Goal: Task Accomplishment & Management: Use online tool/utility

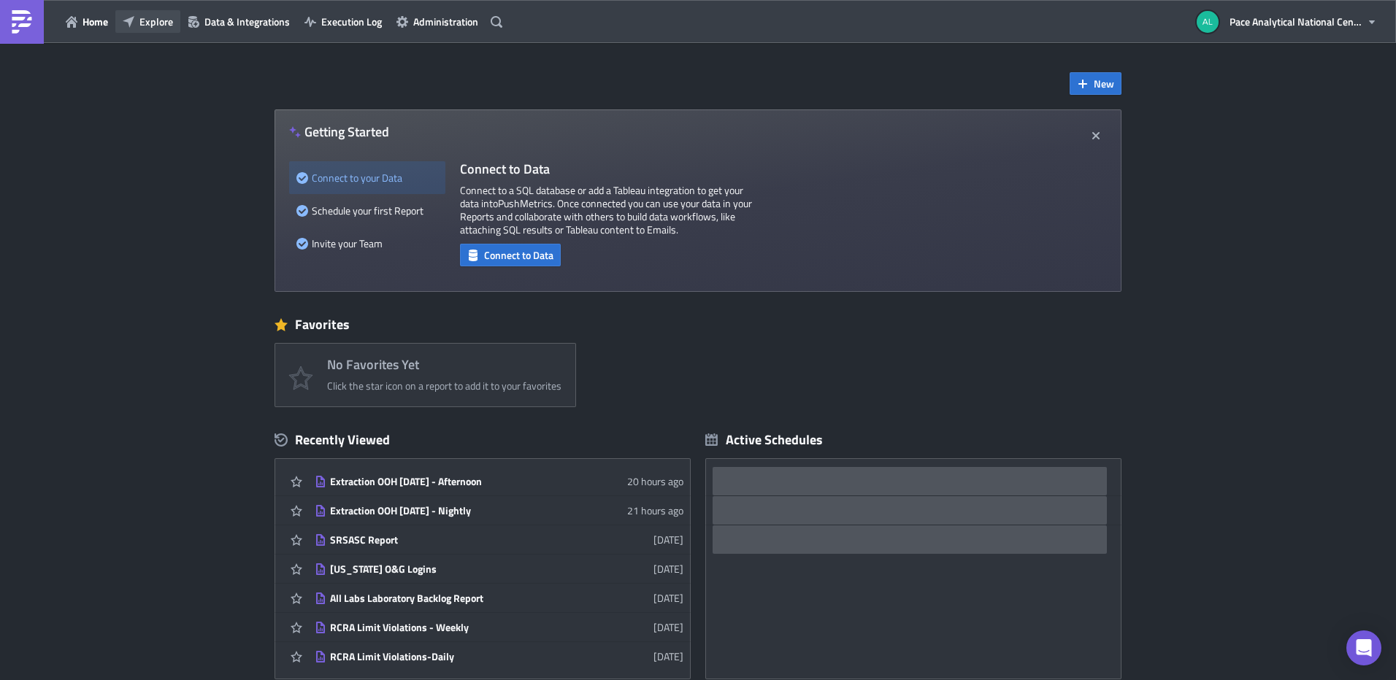
click at [150, 23] on span "Explore" at bounding box center [156, 21] width 34 height 15
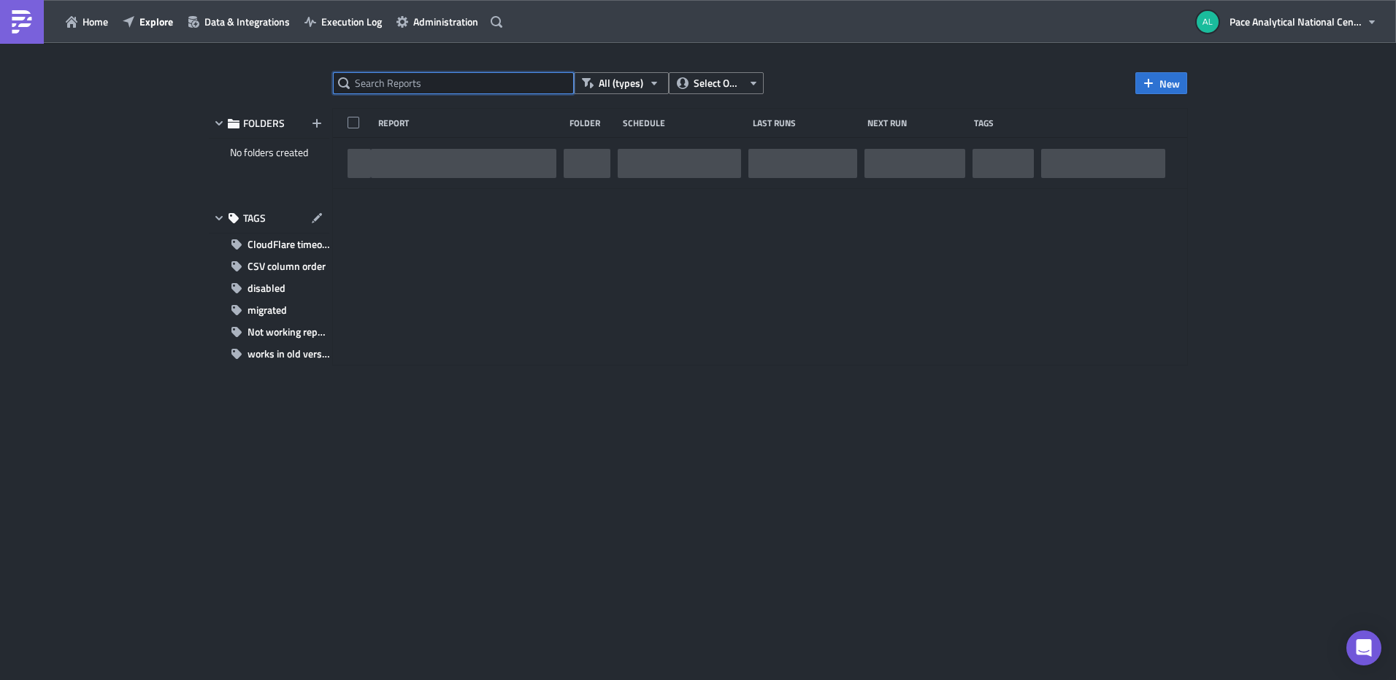
click at [441, 88] on input "text" at bounding box center [453, 83] width 241 height 22
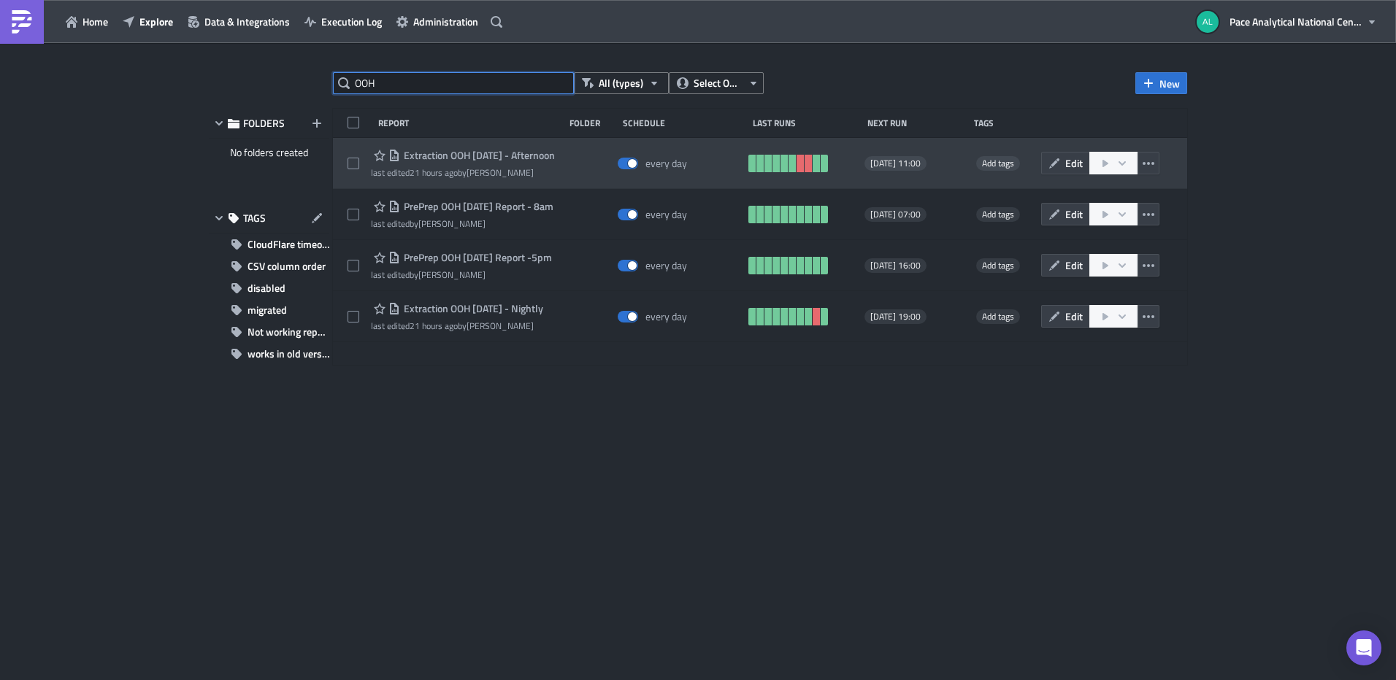
type input "OOH"
click at [460, 160] on span "Extraction OOH [DATE] - Afternoon" at bounding box center [477, 155] width 155 height 13
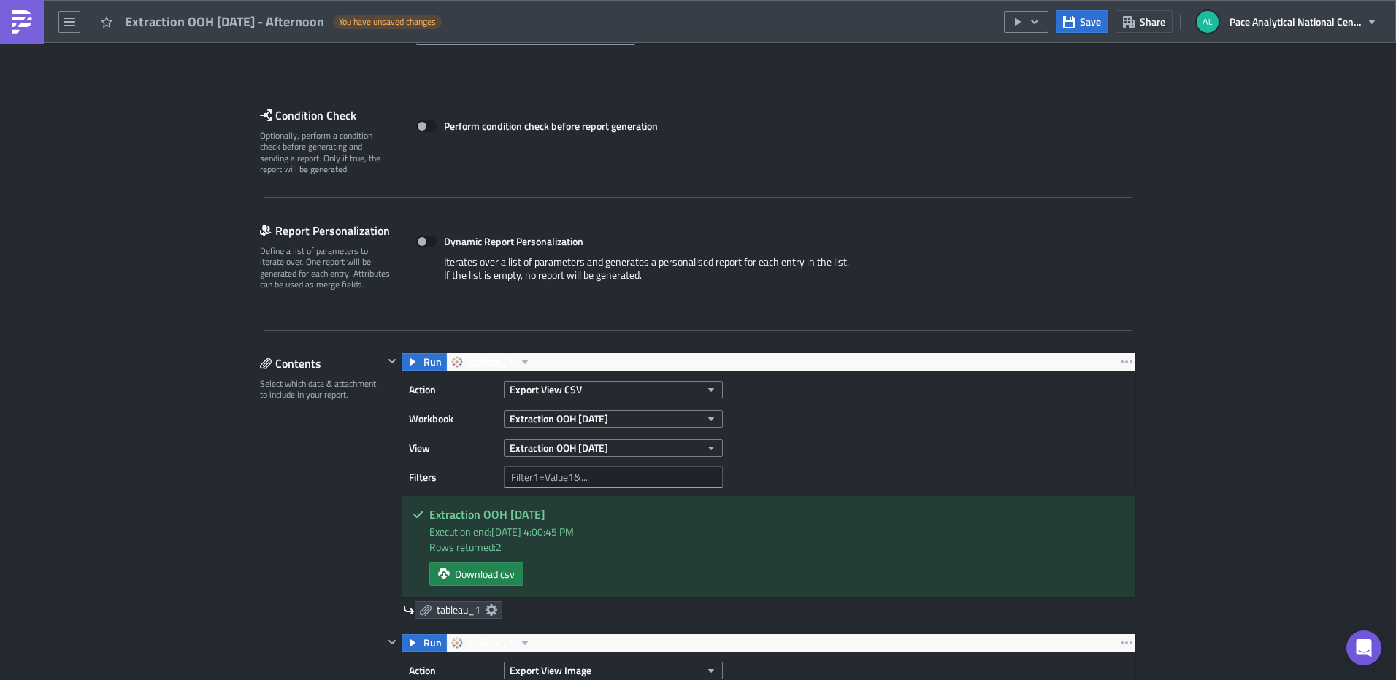
scroll to position [218, 0]
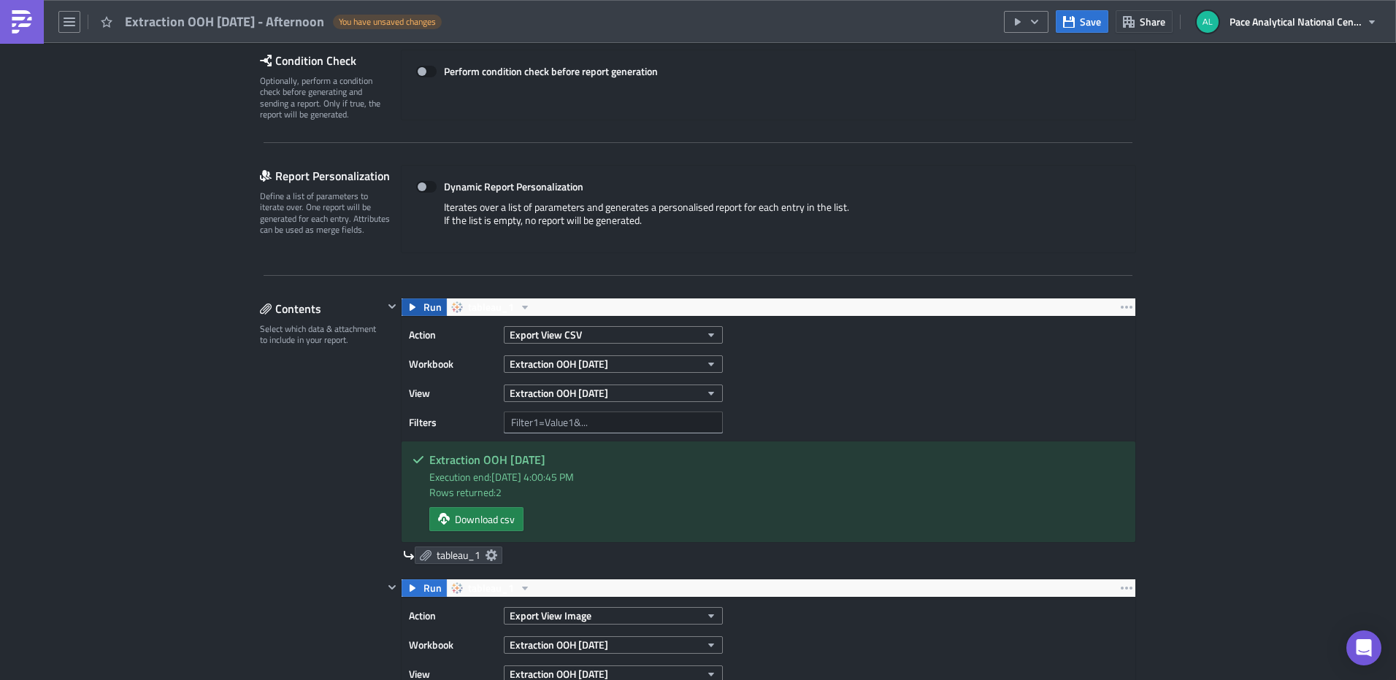
click at [410, 305] on icon "button" at bounding box center [413, 307] width 6 height 7
click at [409, 586] on icon "button" at bounding box center [413, 589] width 12 height 12
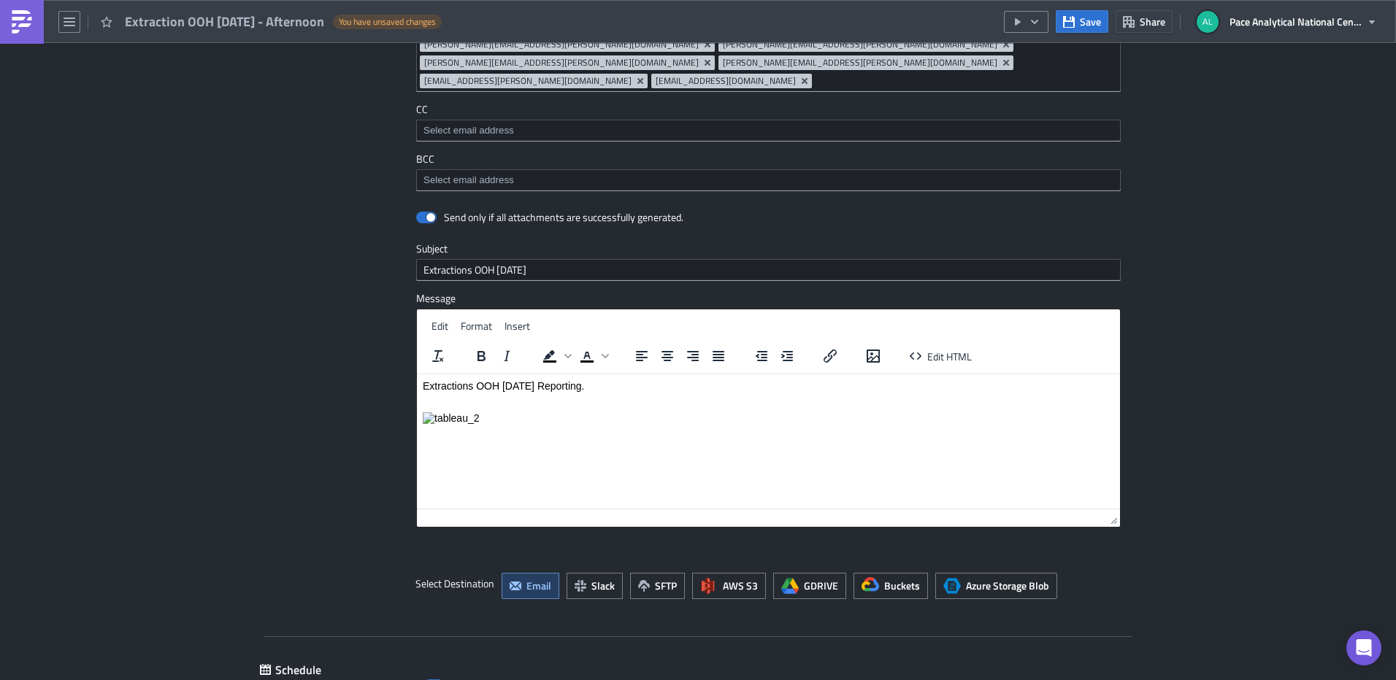
scroll to position [1565, 0]
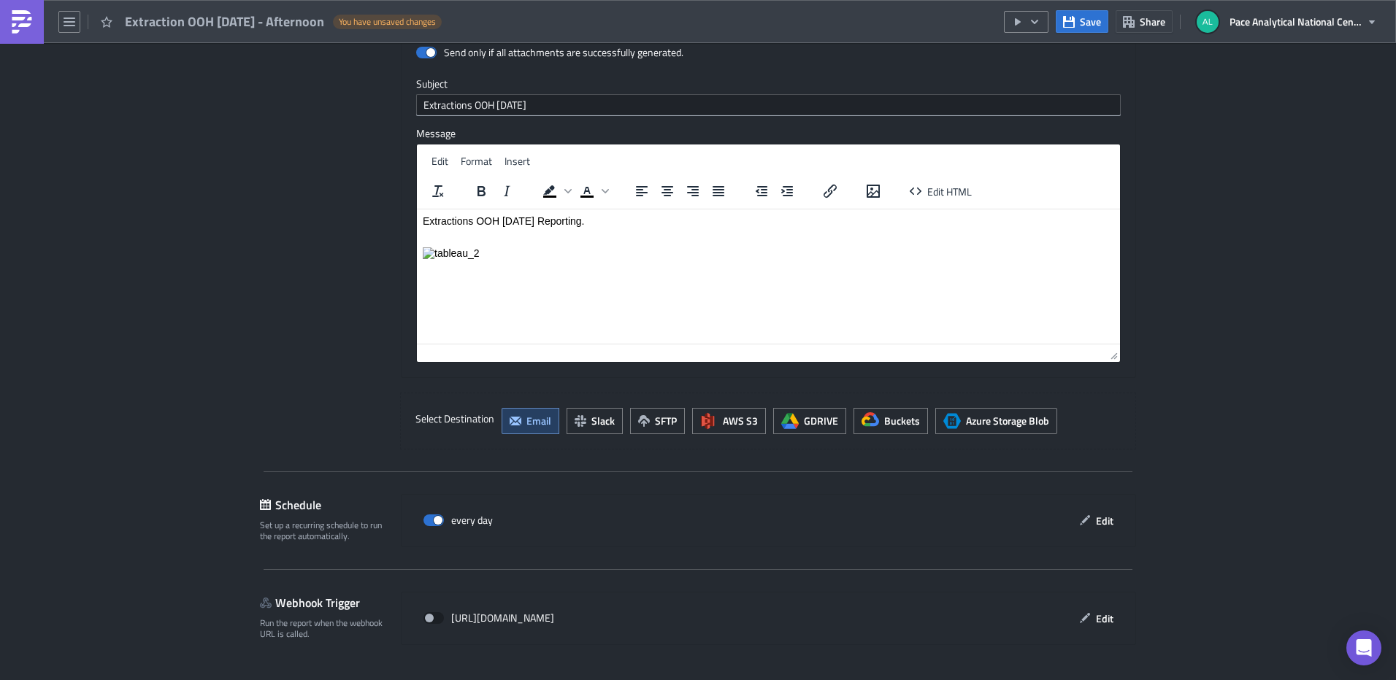
click at [1085, 680] on span "Save & Exit" at bounding box center [1104, 693] width 50 height 15
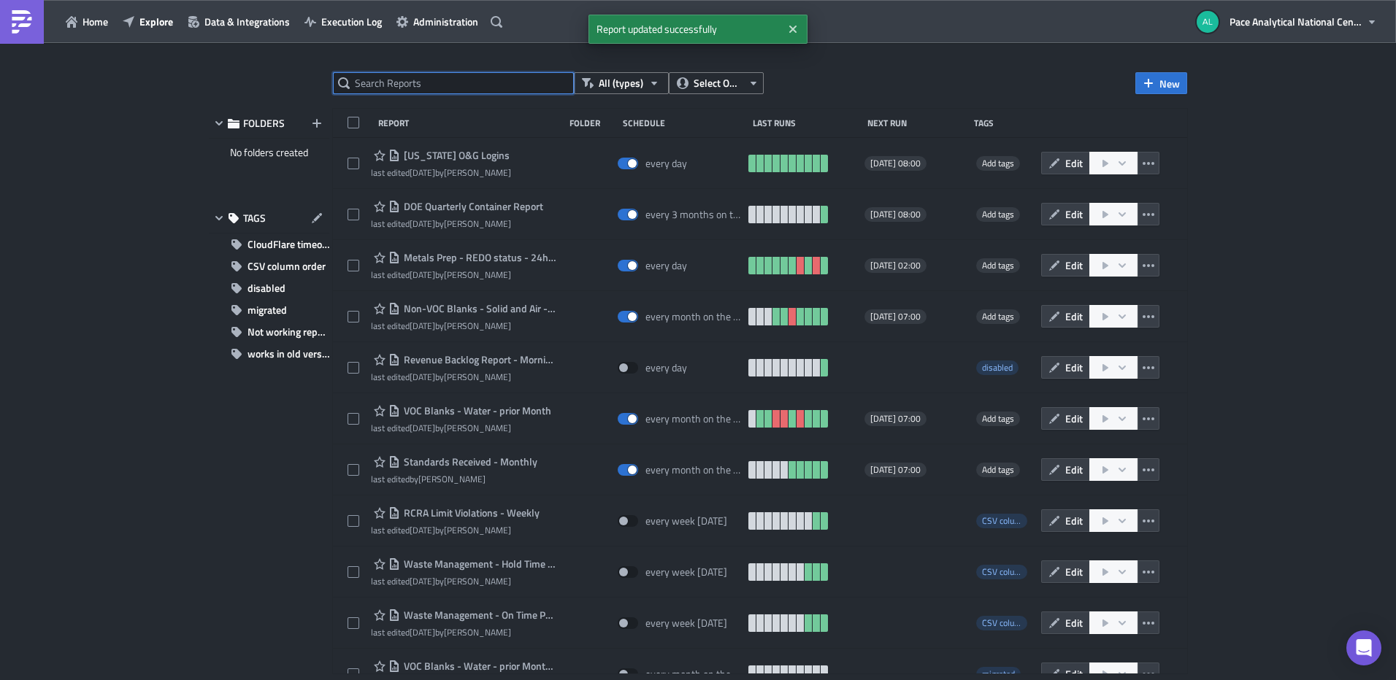
click at [389, 91] on input "text" at bounding box center [453, 83] width 241 height 22
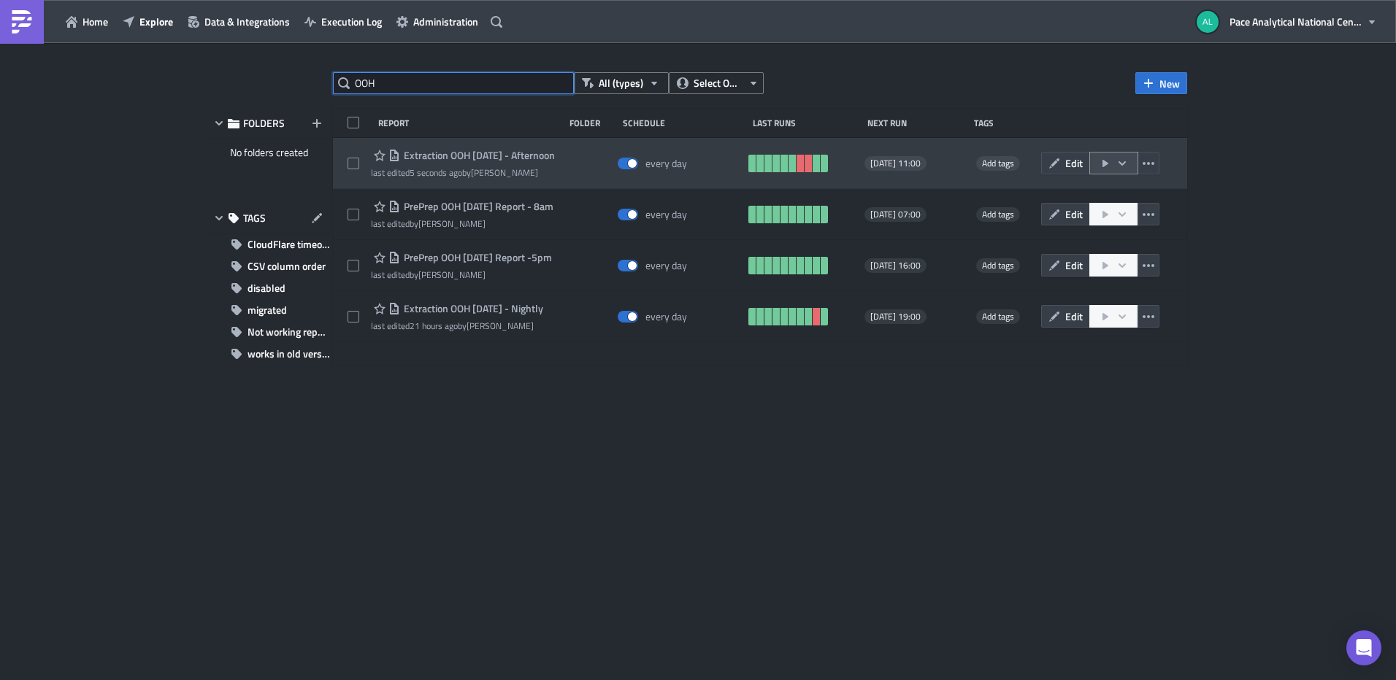
type input "OOH"
click at [1127, 164] on icon "button" at bounding box center [1122, 164] width 12 height 12
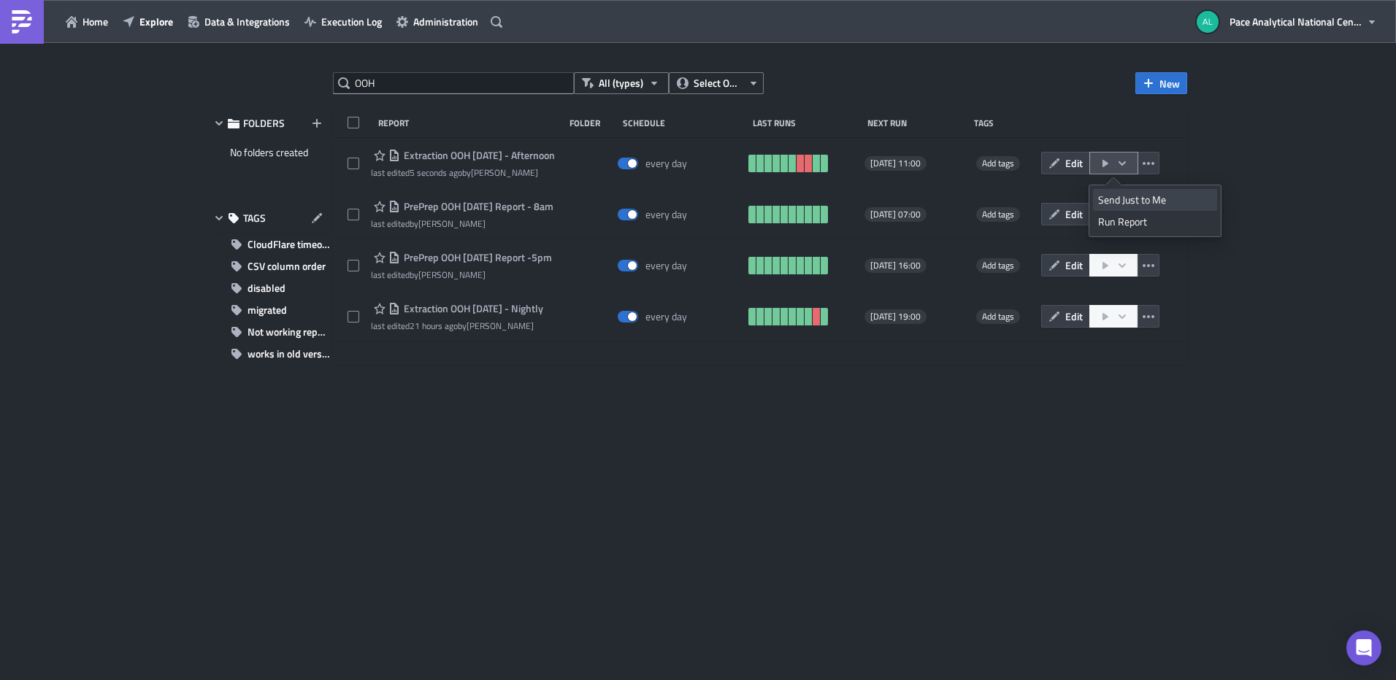
click at [1156, 199] on div "Send Just to Me" at bounding box center [1155, 200] width 114 height 15
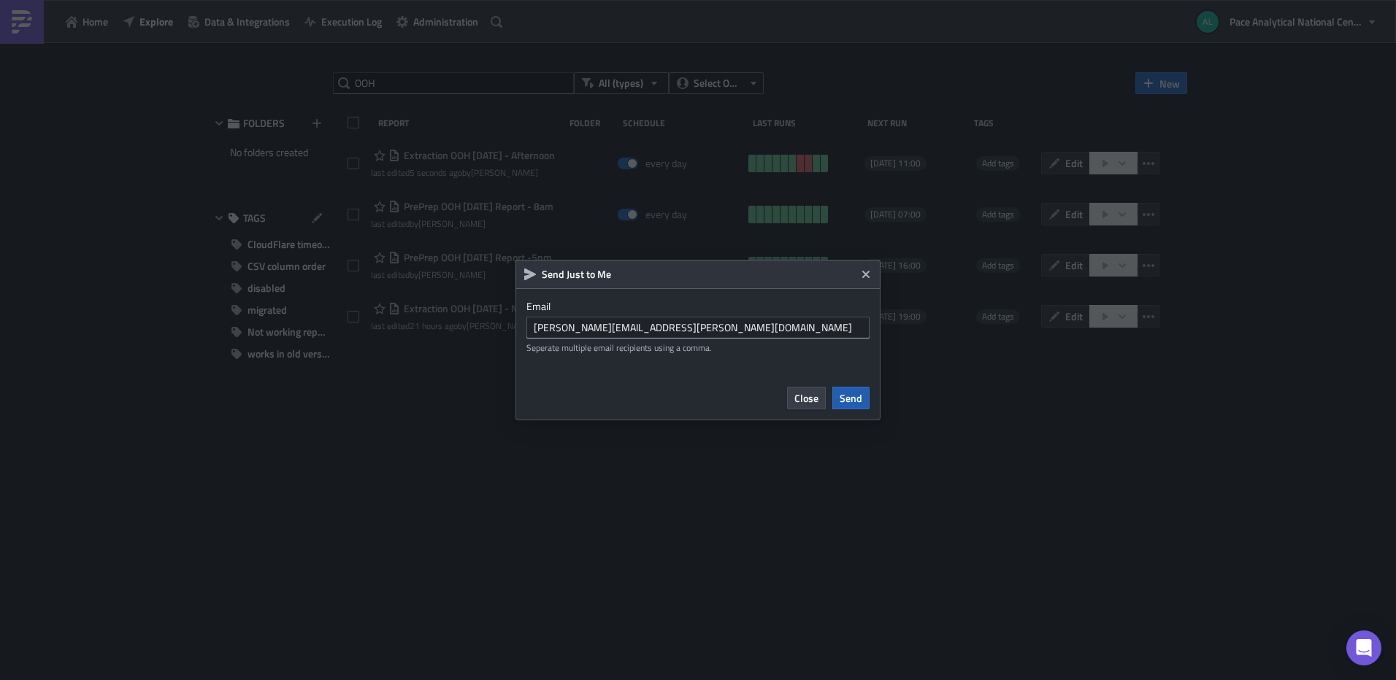
click at [853, 394] on span "Send" at bounding box center [851, 398] width 23 height 15
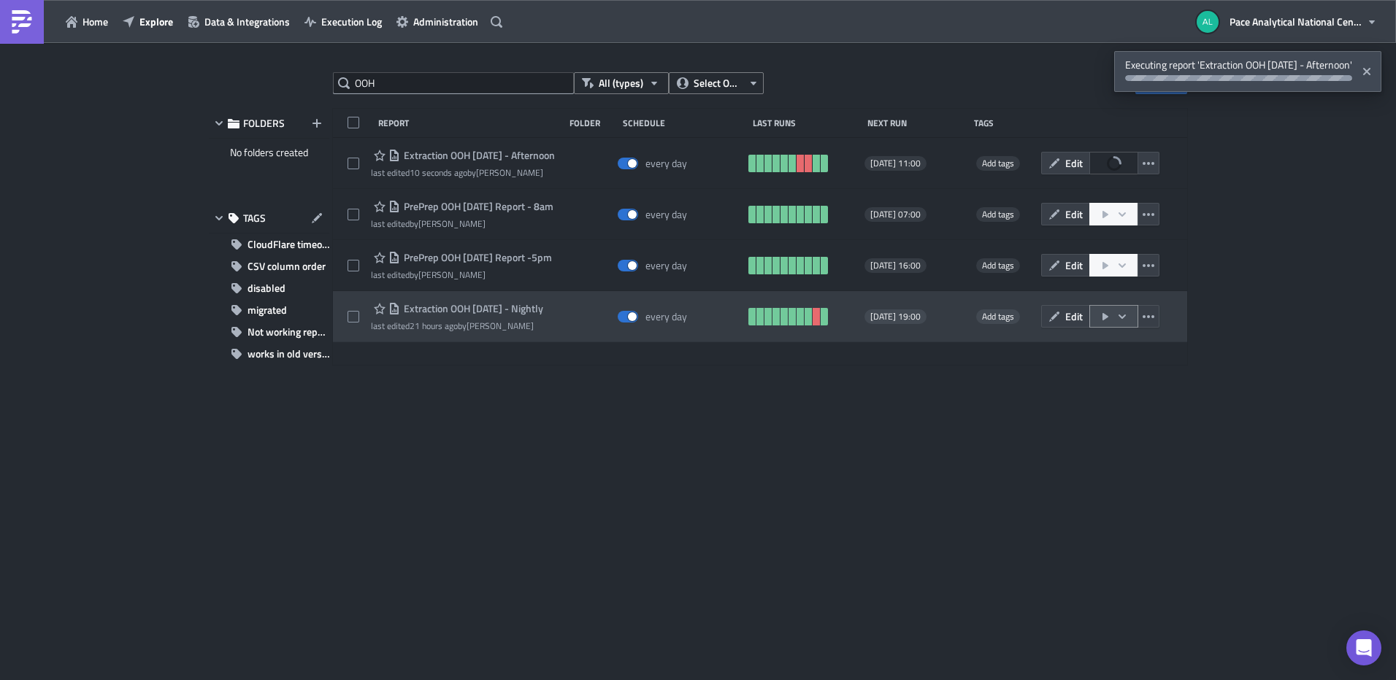
click at [1124, 316] on icon "button" at bounding box center [1122, 316] width 7 height 4
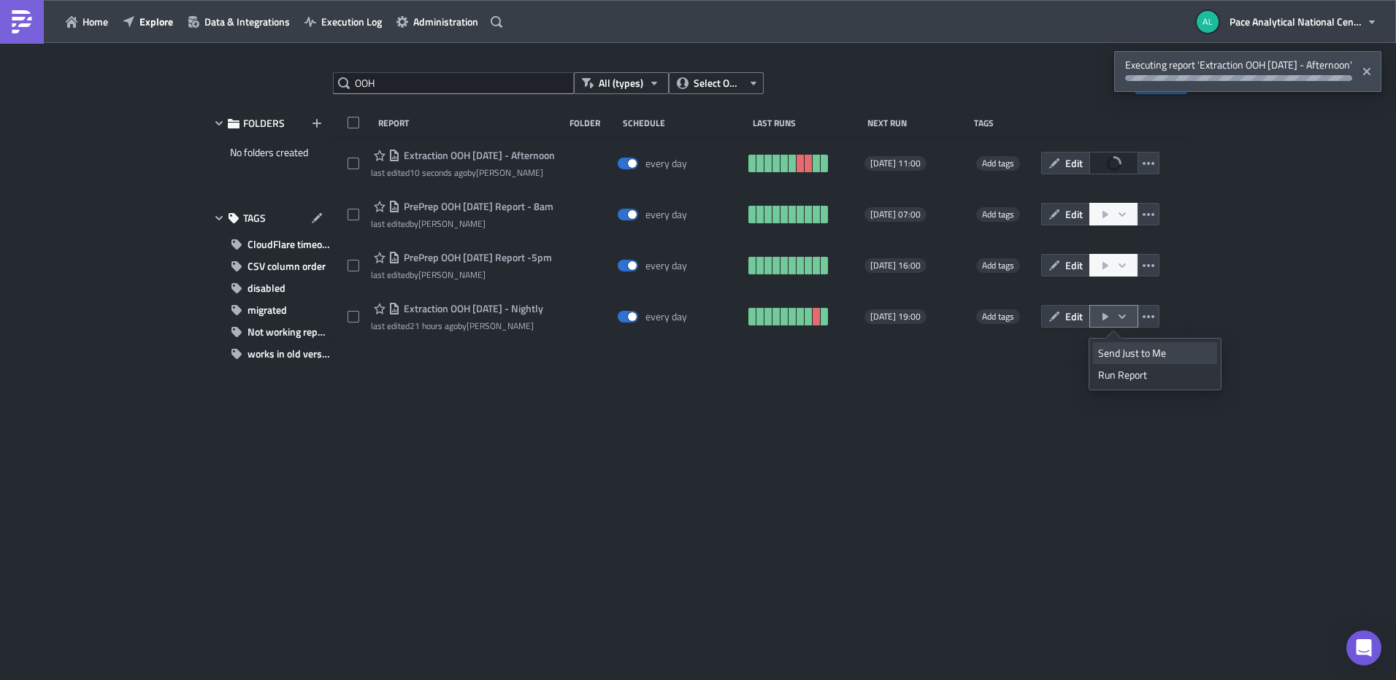
click at [1137, 352] on div "Send Just to Me" at bounding box center [1155, 353] width 114 height 15
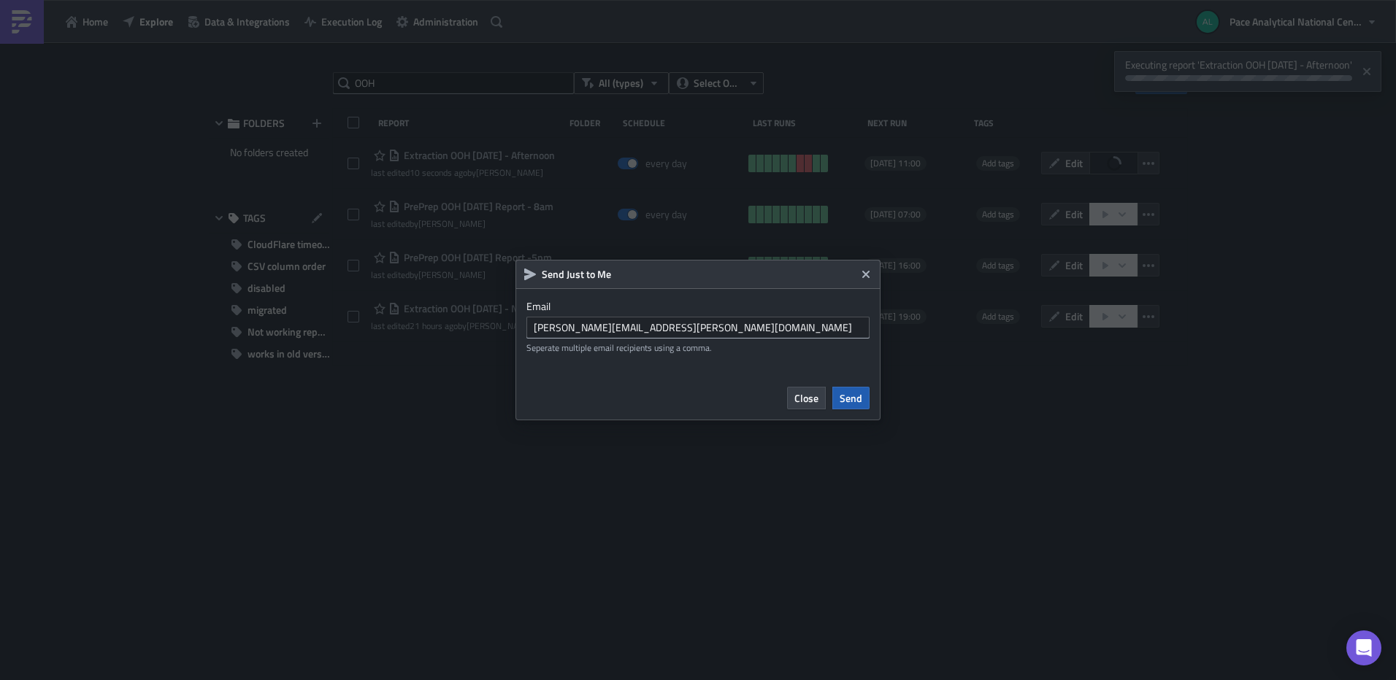
click at [850, 398] on span "Send" at bounding box center [851, 398] width 23 height 15
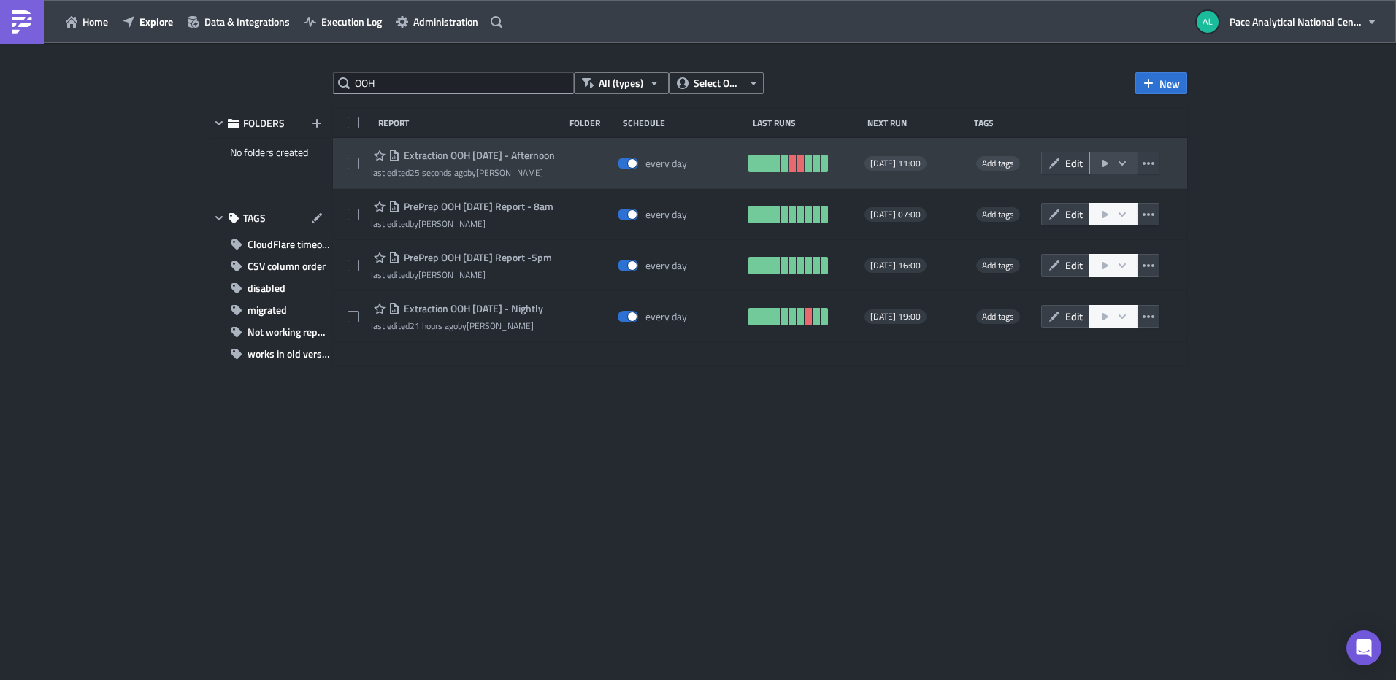
click at [1125, 164] on icon "button" at bounding box center [1122, 164] width 12 height 12
click at [1067, 165] on span "Edit" at bounding box center [1074, 163] width 18 height 15
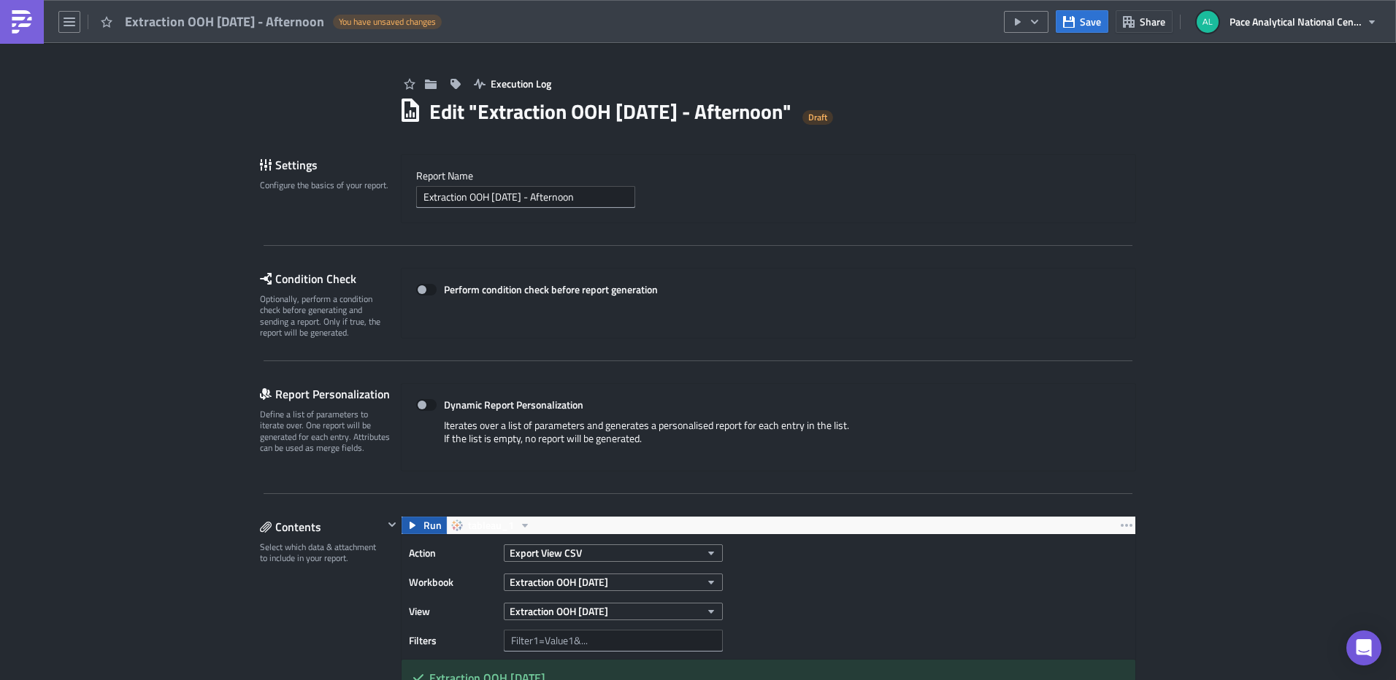
click at [417, 527] on button "Run" at bounding box center [424, 526] width 45 height 18
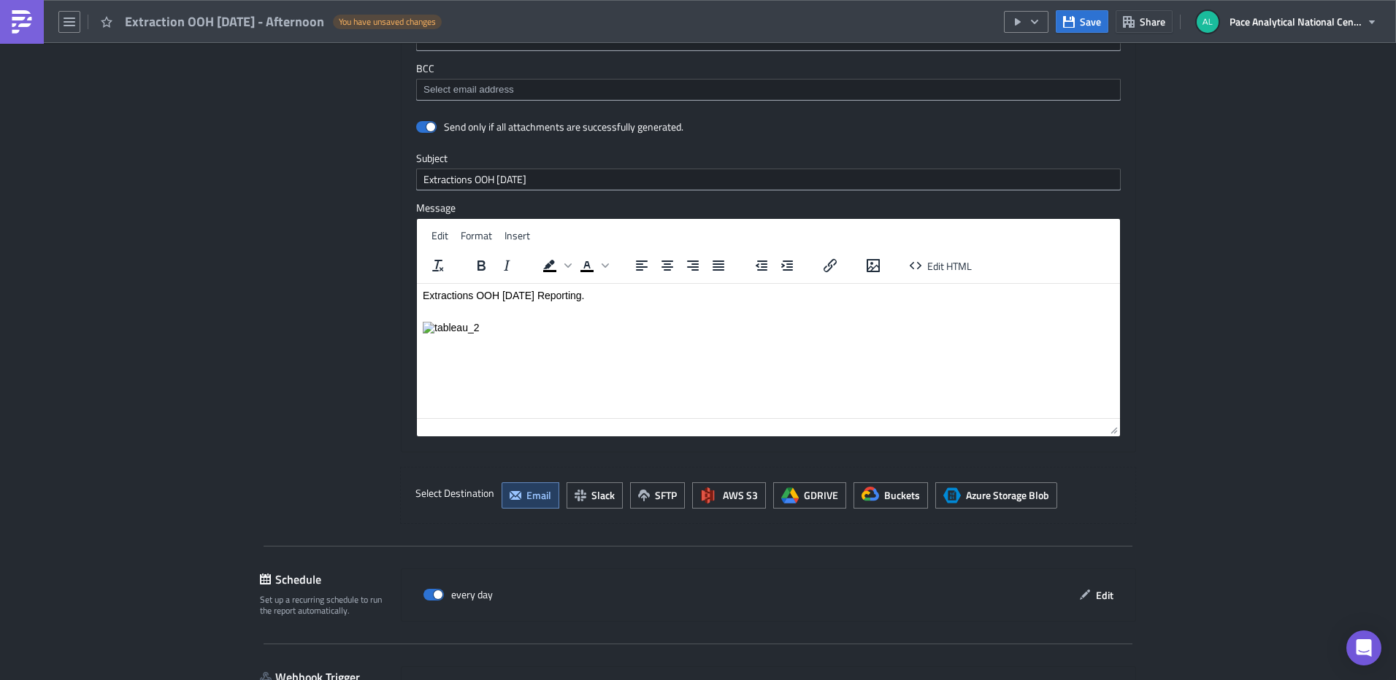
scroll to position [1565, 0]
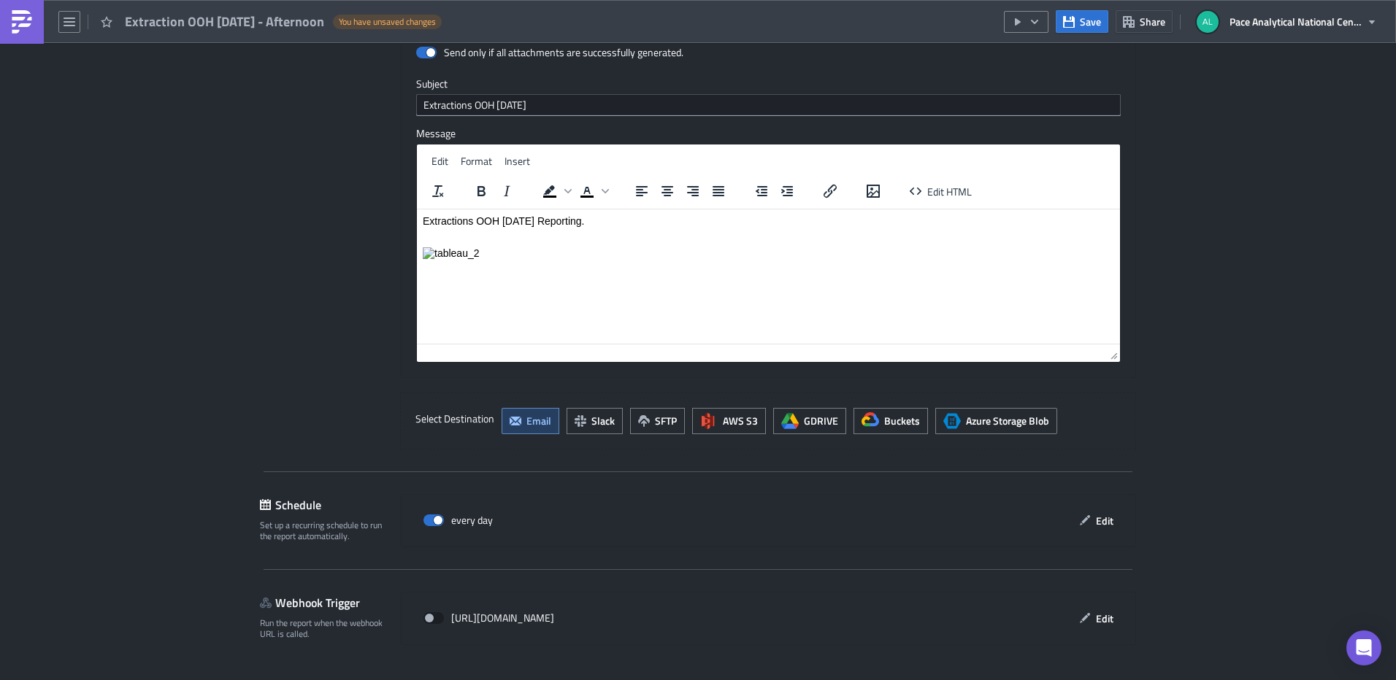
click at [1079, 680] on span "Save & Exit" at bounding box center [1104, 693] width 50 height 15
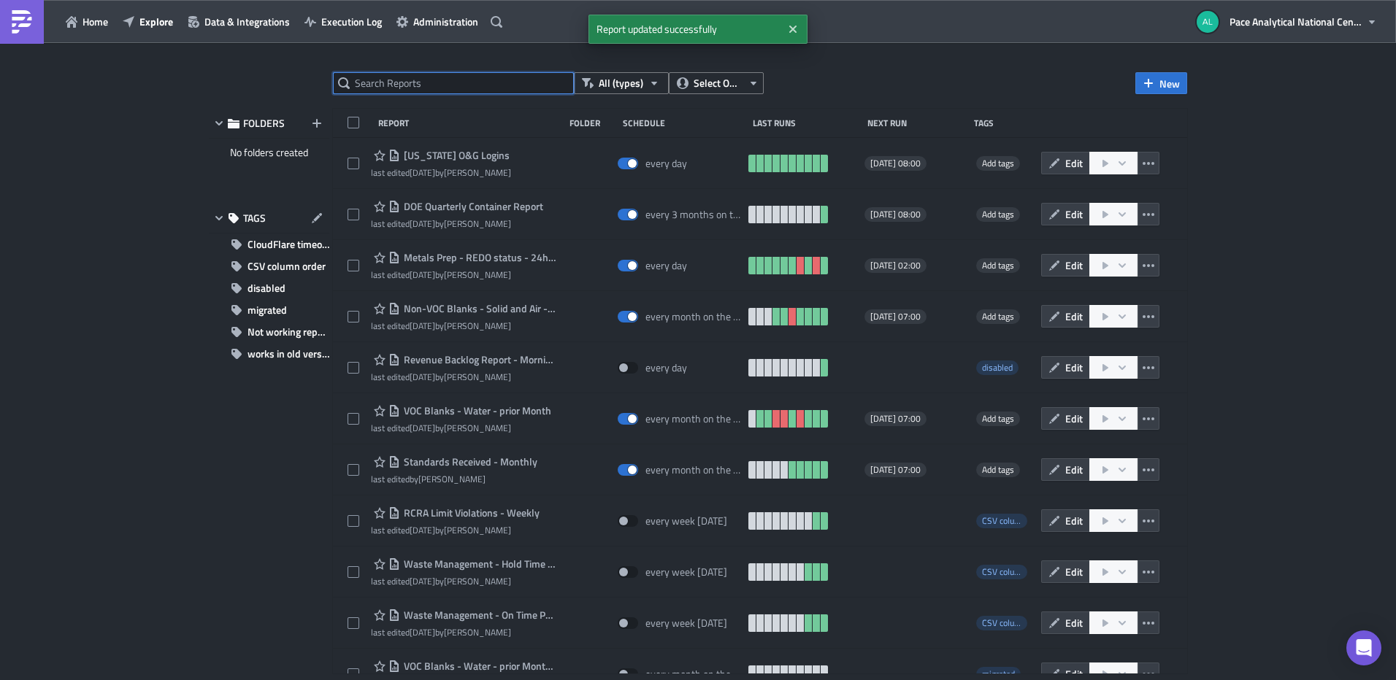
click at [425, 76] on input "text" at bounding box center [453, 83] width 241 height 22
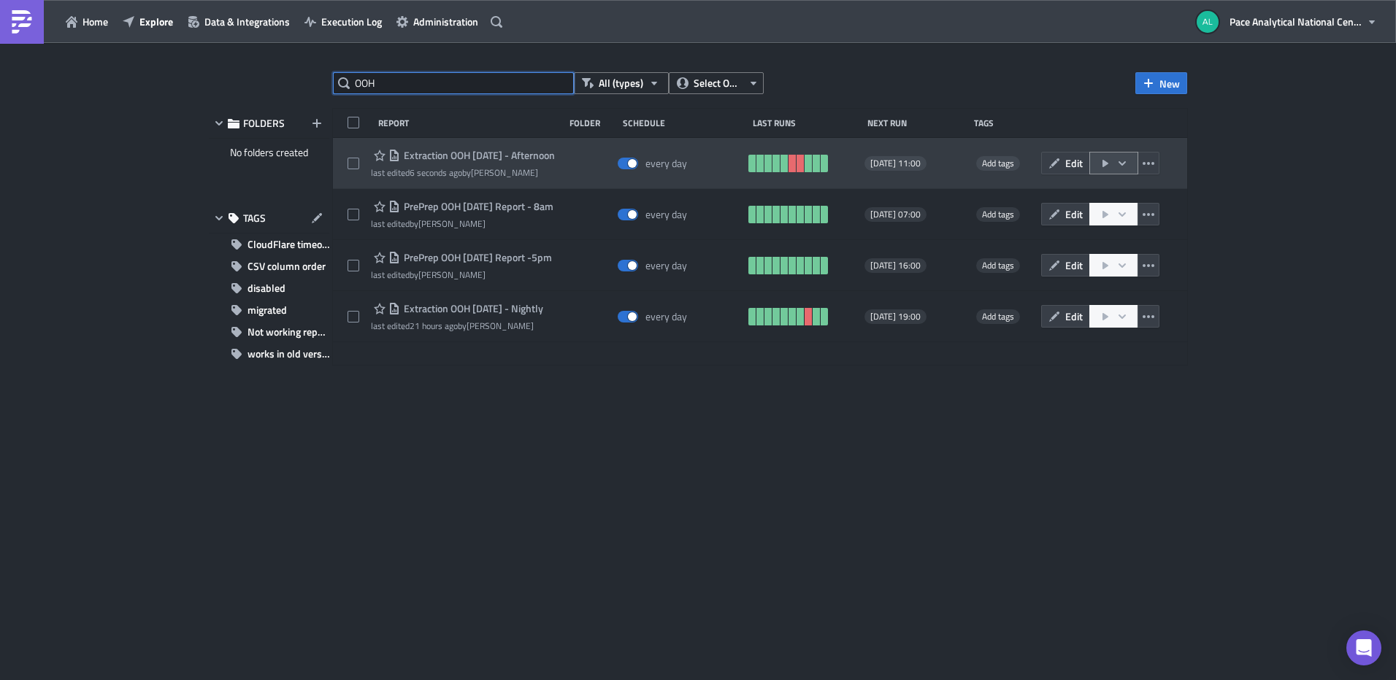
type input "OOH"
click at [1126, 162] on icon "button" at bounding box center [1122, 164] width 12 height 12
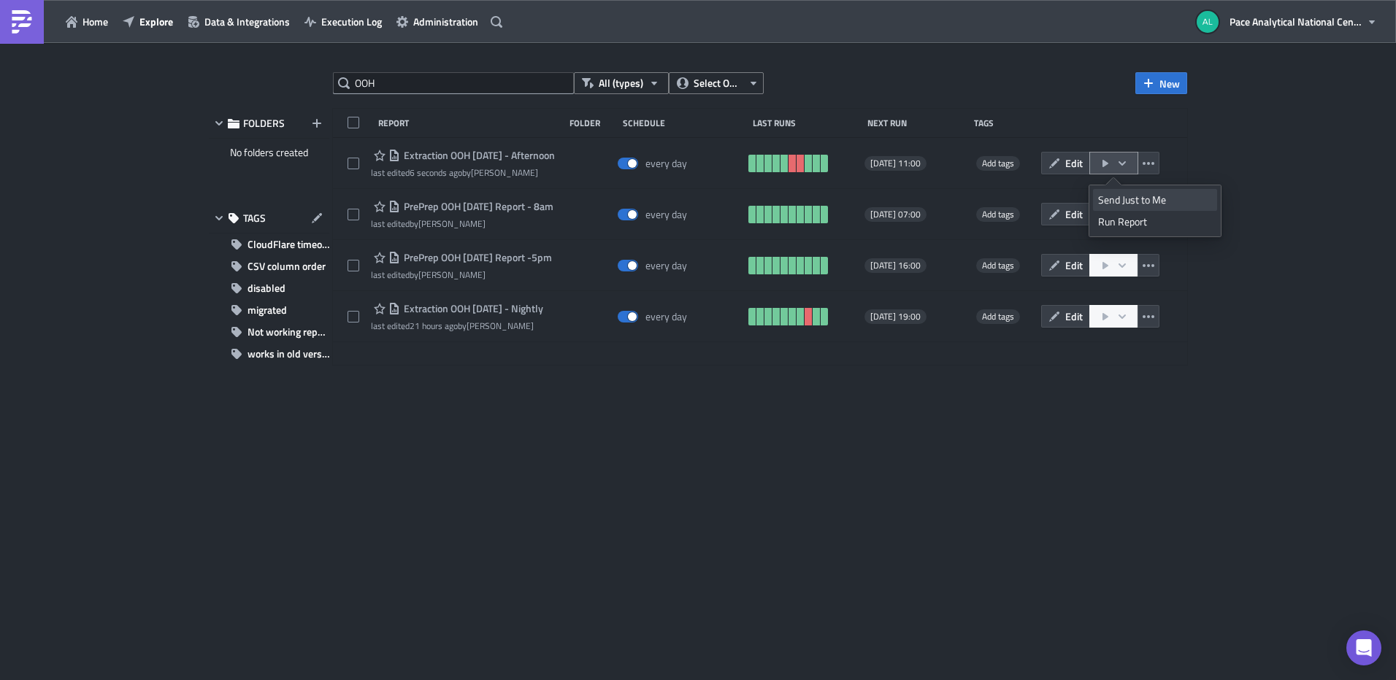
click at [1153, 196] on div "Send Just to Me" at bounding box center [1155, 200] width 114 height 15
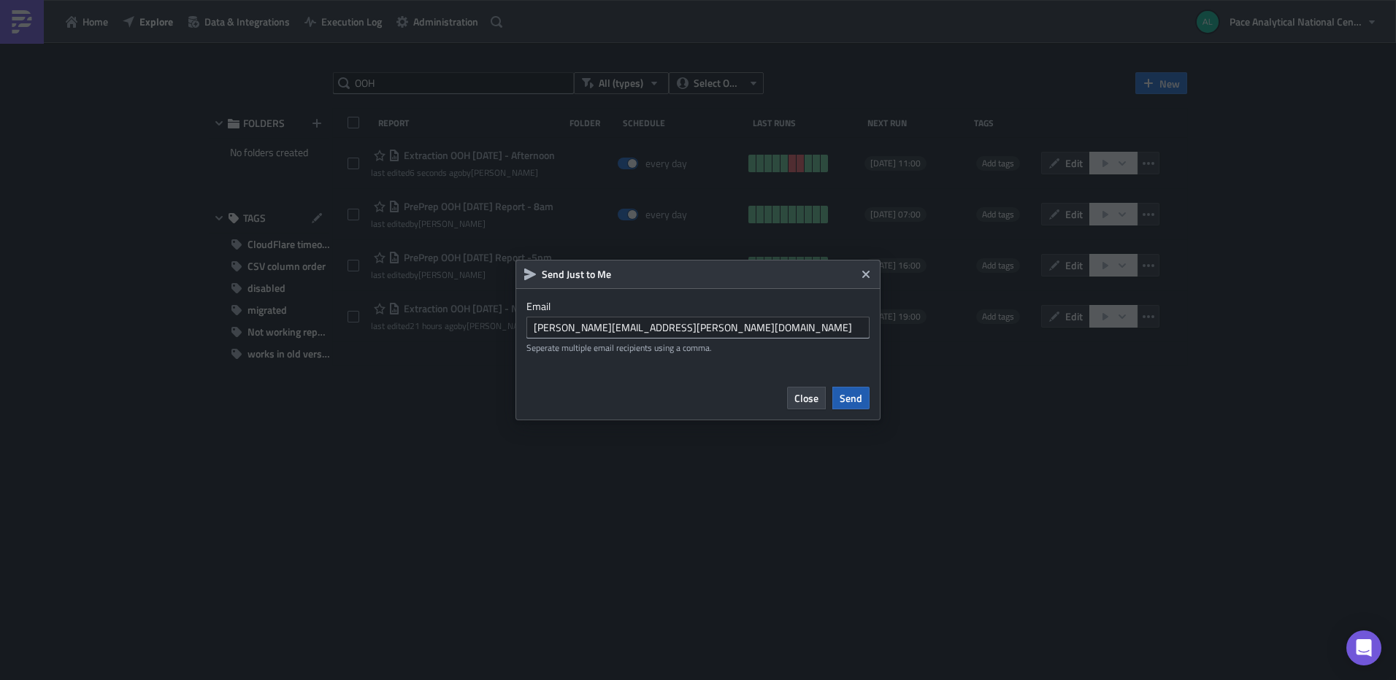
click at [848, 399] on span "Send" at bounding box center [851, 398] width 23 height 15
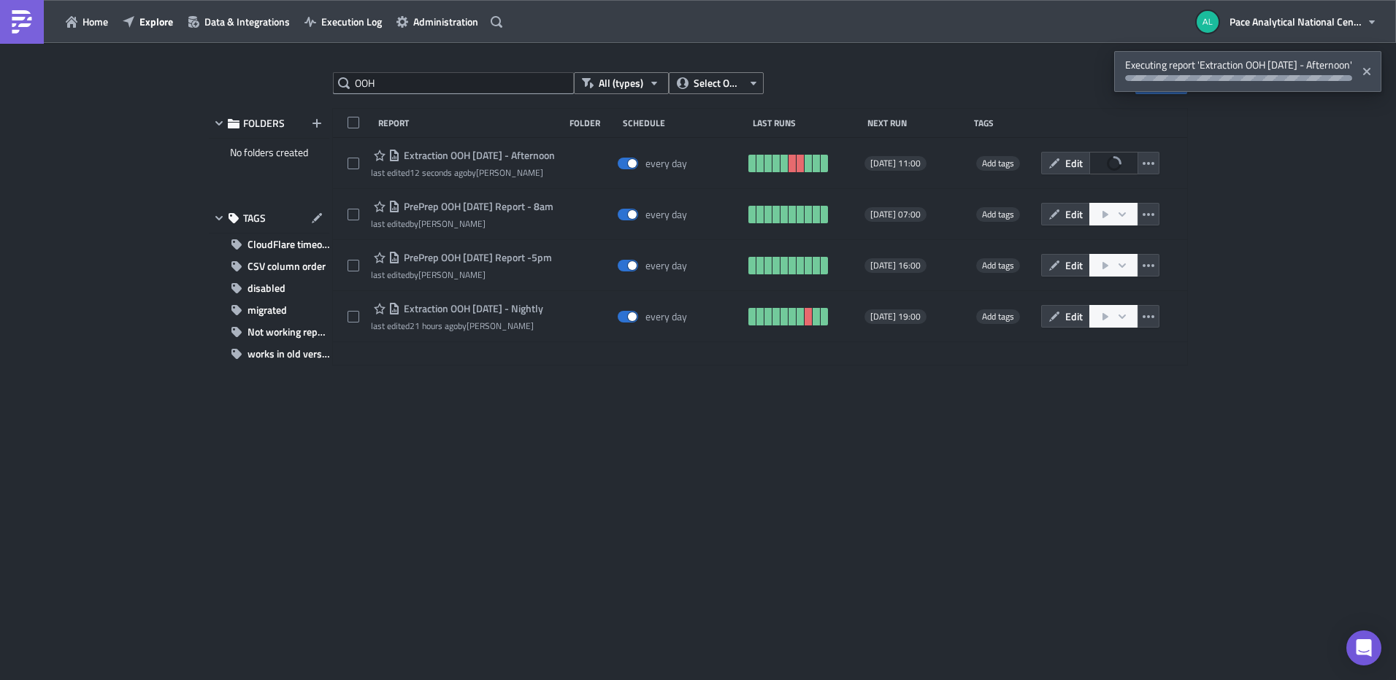
click at [548, 390] on div "OOH All (types) Select Owner New FOLDERS No folders created TAGS CloudFlare tim…" at bounding box center [698, 362] width 993 height 581
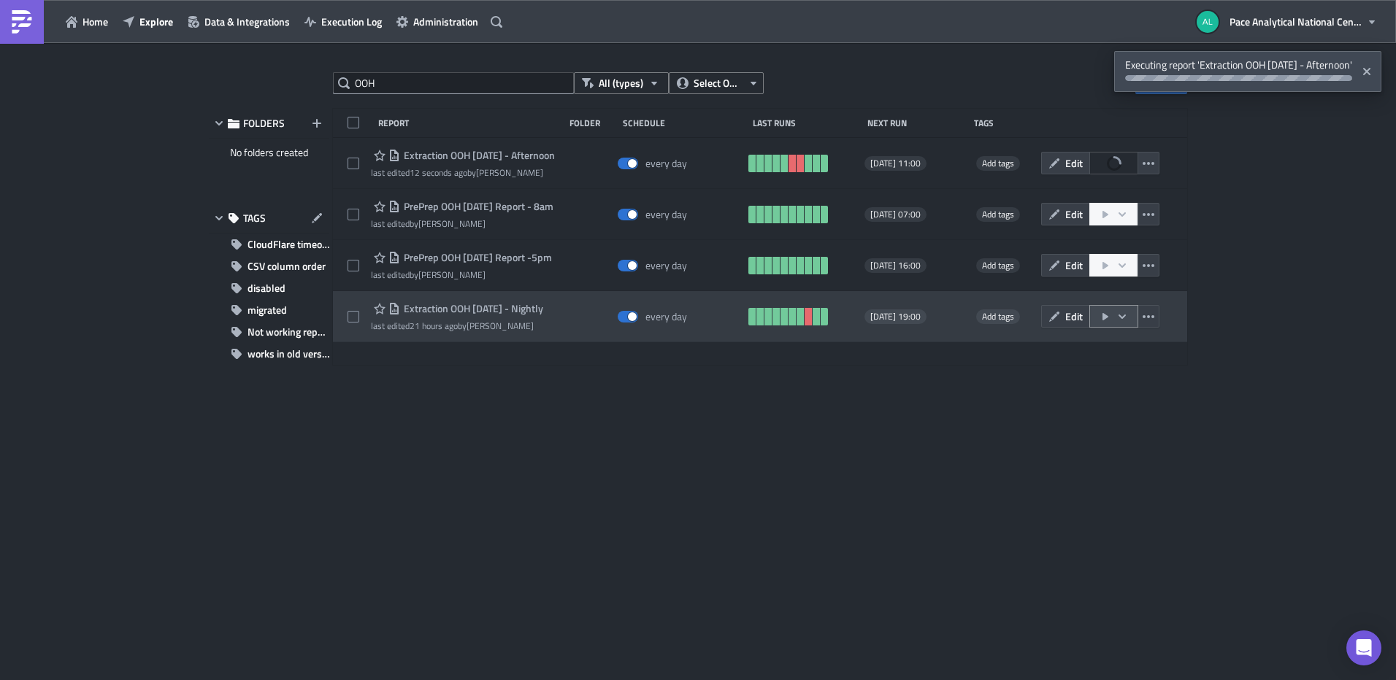
click at [1122, 317] on icon "button" at bounding box center [1122, 317] width 12 height 12
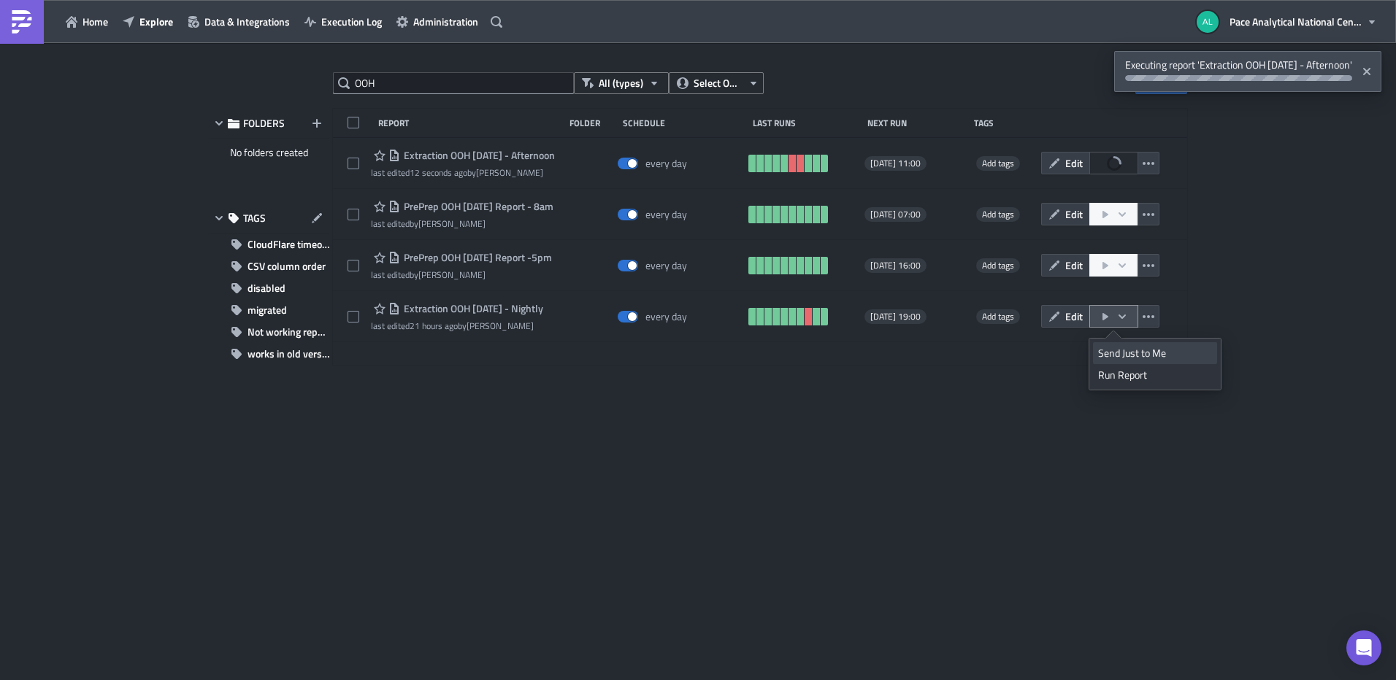
click at [1138, 353] on div "Send Just to Me" at bounding box center [1155, 353] width 114 height 15
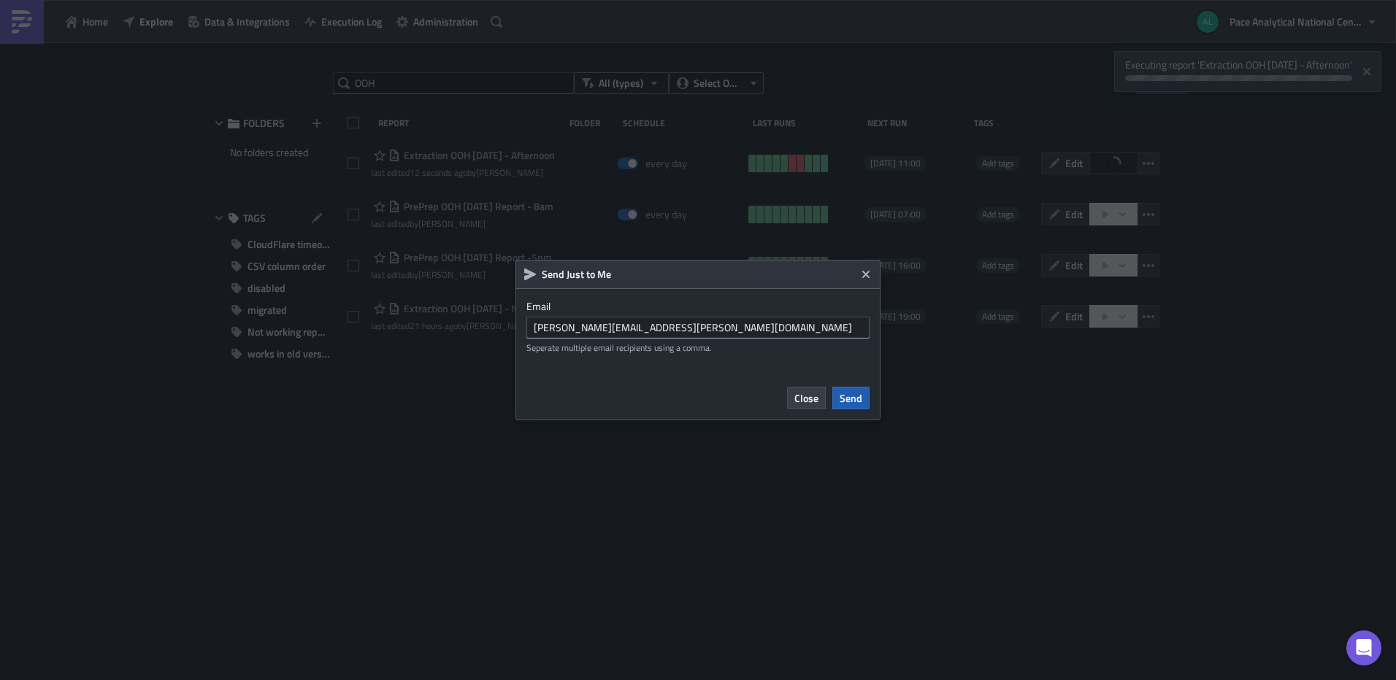
click at [850, 397] on span "Send" at bounding box center [851, 398] width 23 height 15
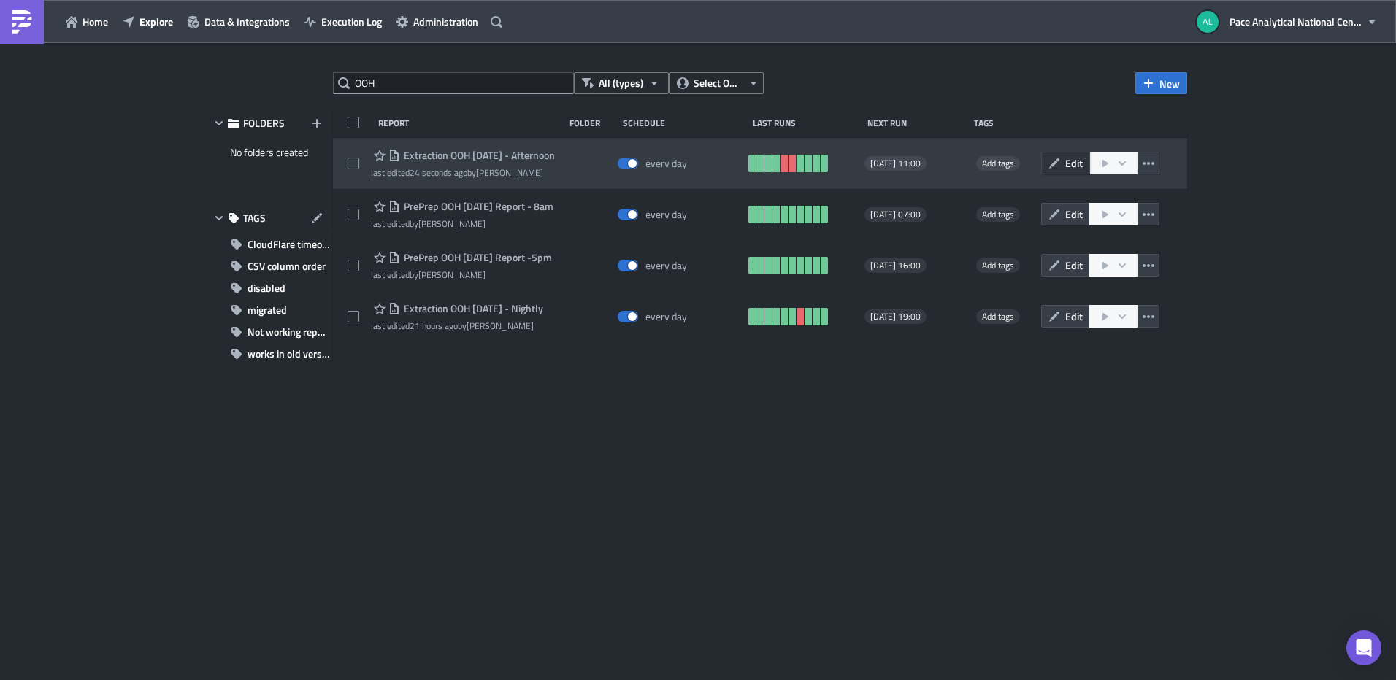
click at [1063, 158] on button "Edit" at bounding box center [1065, 163] width 49 height 23
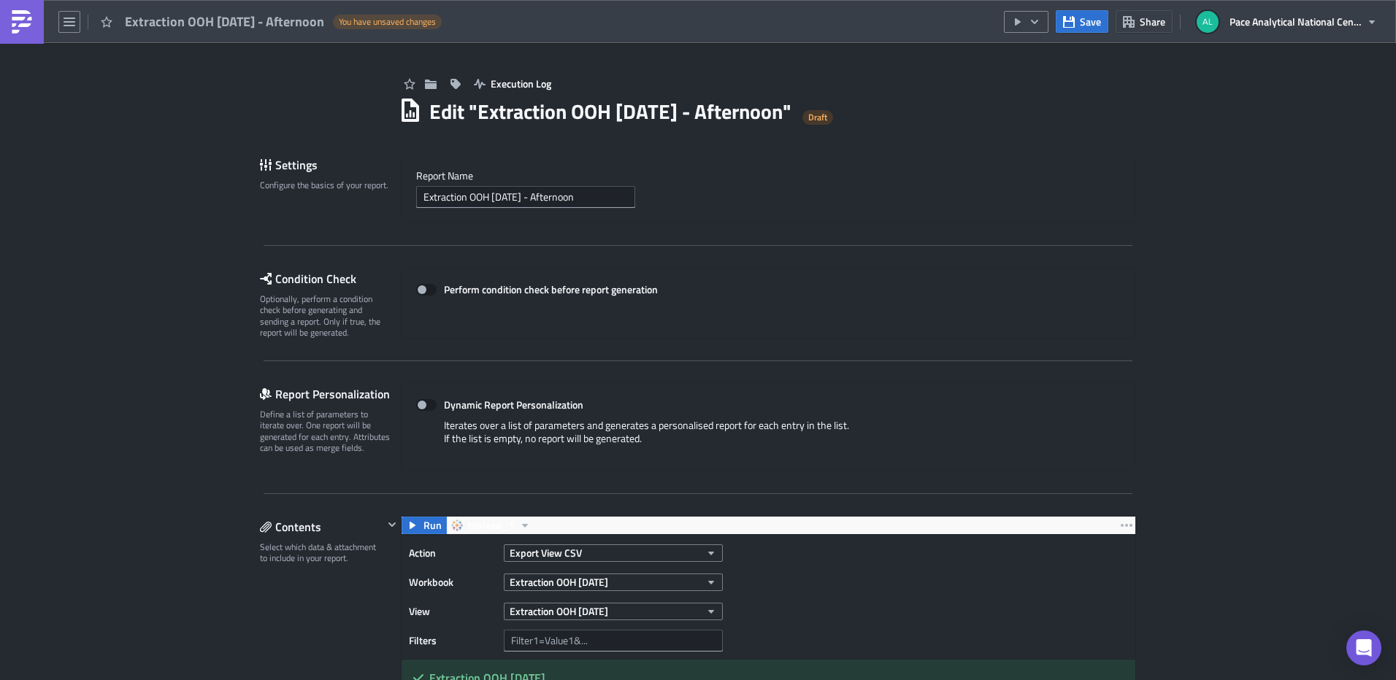
scroll to position [245, 0]
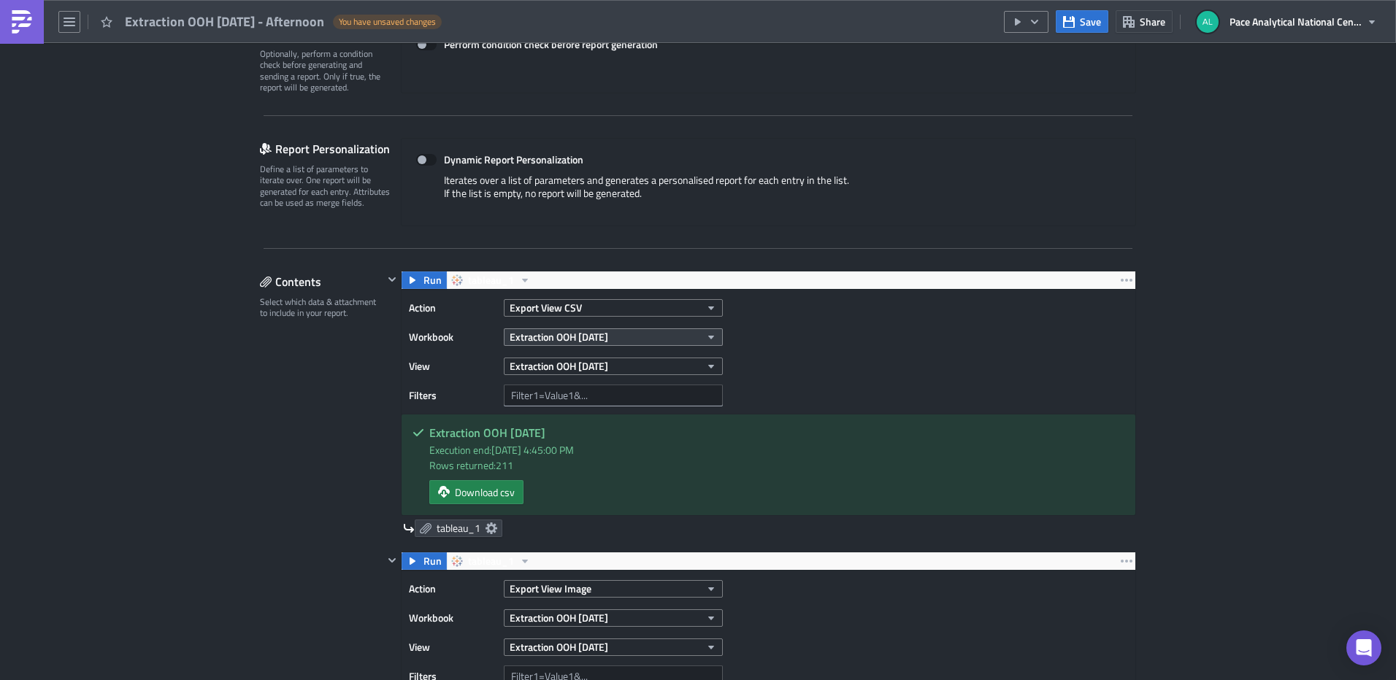
click at [708, 337] on icon "button" at bounding box center [711, 338] width 6 height 4
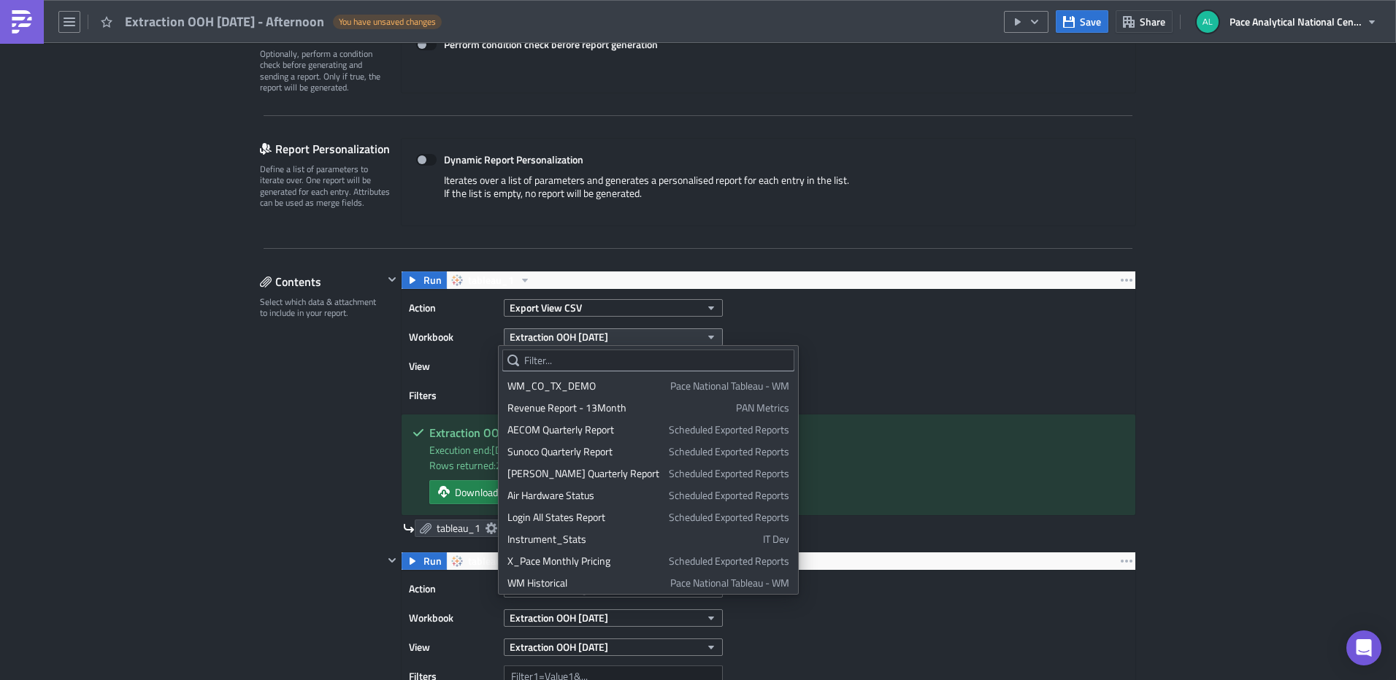
scroll to position [1581, 0]
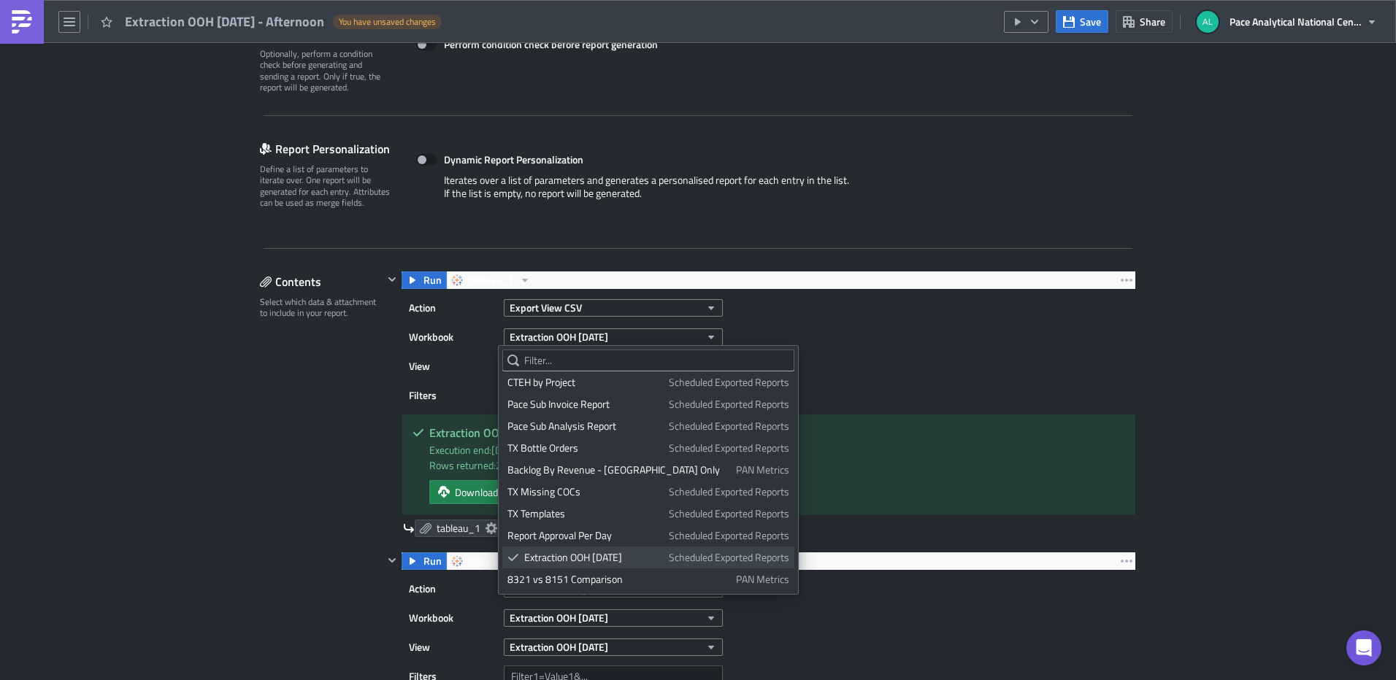
click at [588, 556] on div "Extraction OOH [DATE]" at bounding box center [593, 557] width 139 height 15
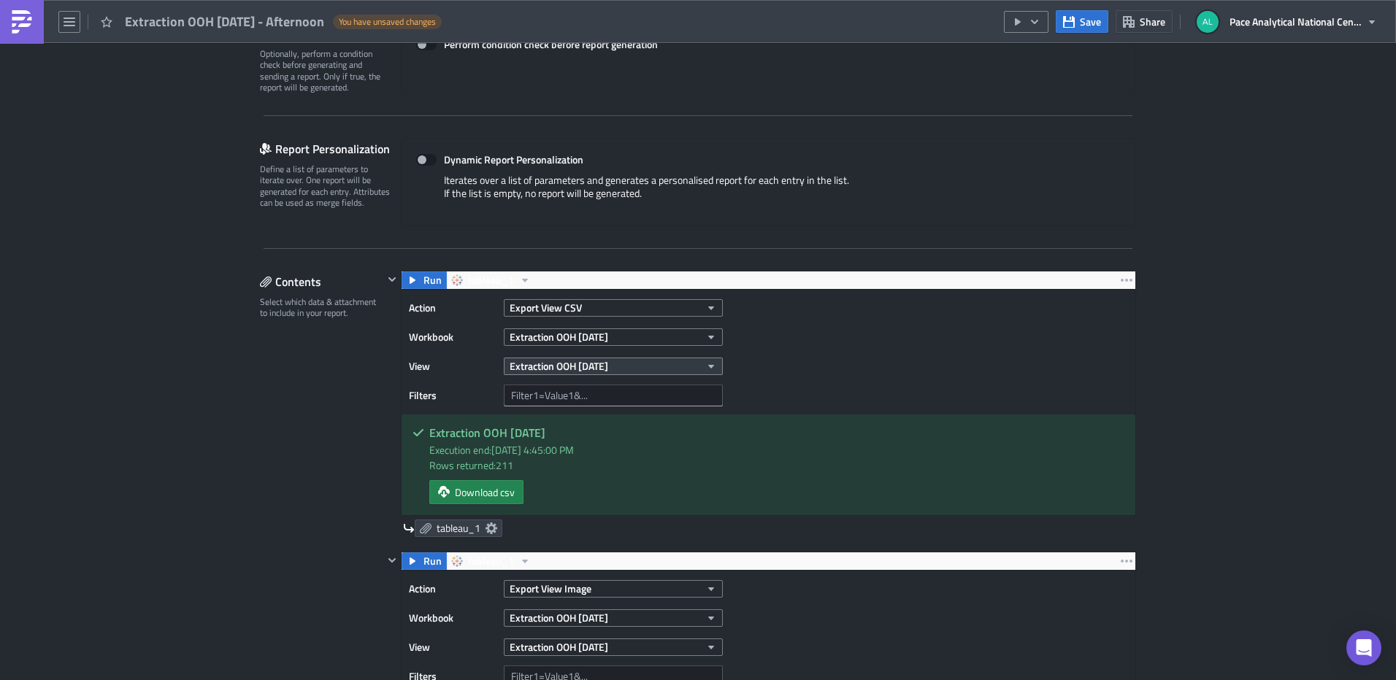
click at [708, 368] on icon "button" at bounding box center [711, 367] width 6 height 4
click at [567, 417] on div "Extraction OOH [DATE]" at bounding box center [580, 415] width 112 height 15
click at [782, 372] on div "Action Export View CSV Workbook Extraction OOH [DATE] View Extraction OOH [DATE…" at bounding box center [769, 352] width 734 height 124
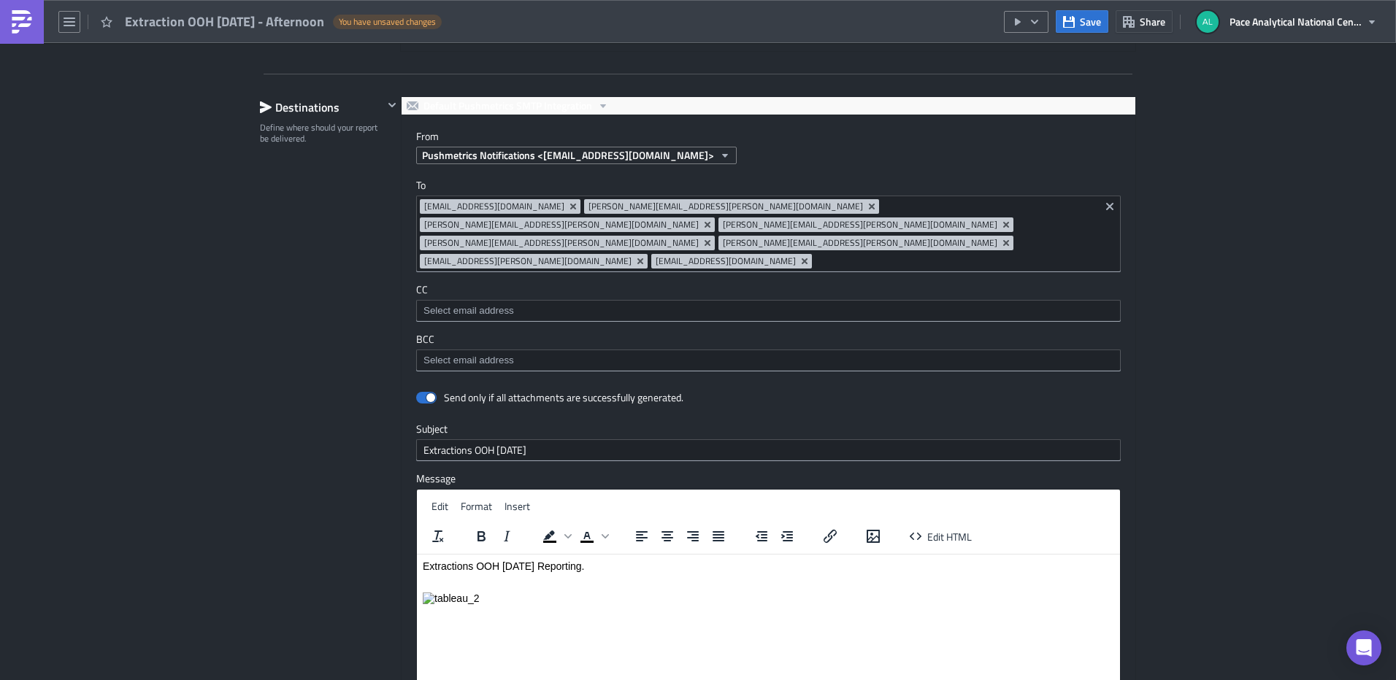
scroll to position [1565, 0]
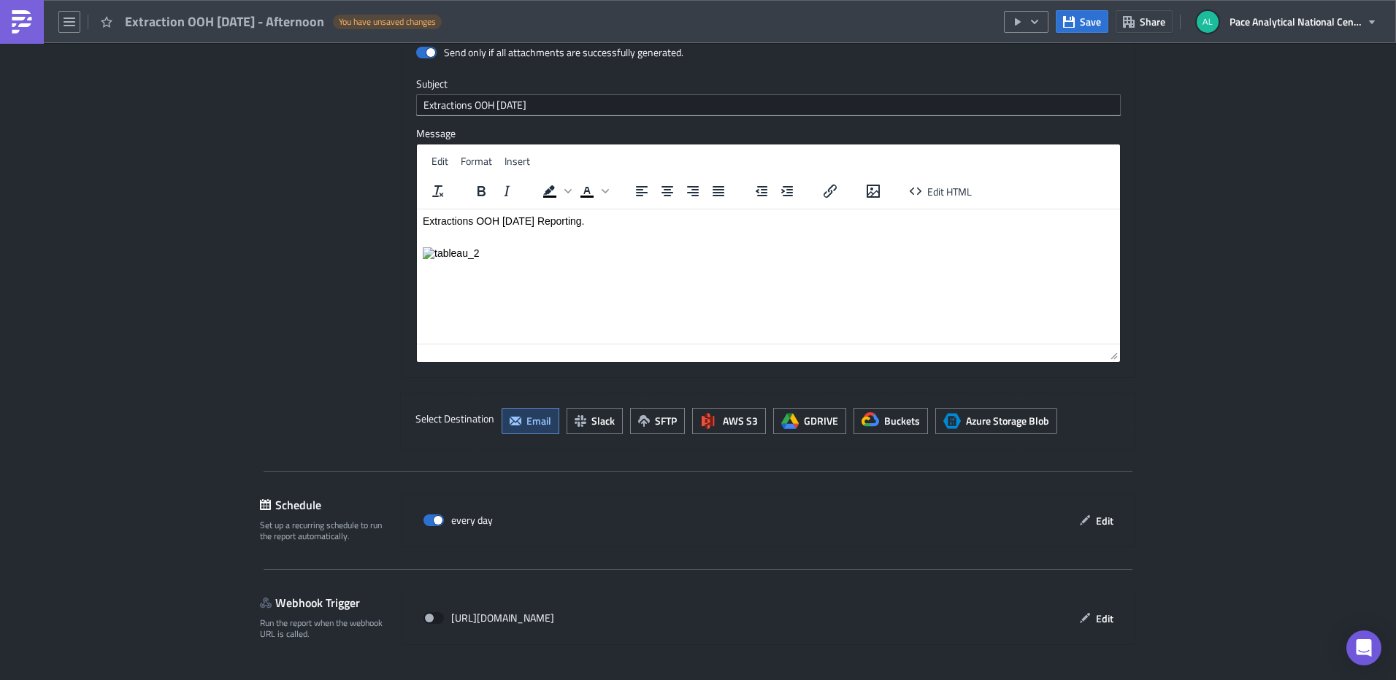
click at [1099, 680] on button "Save & Exit" at bounding box center [1095, 693] width 81 height 23
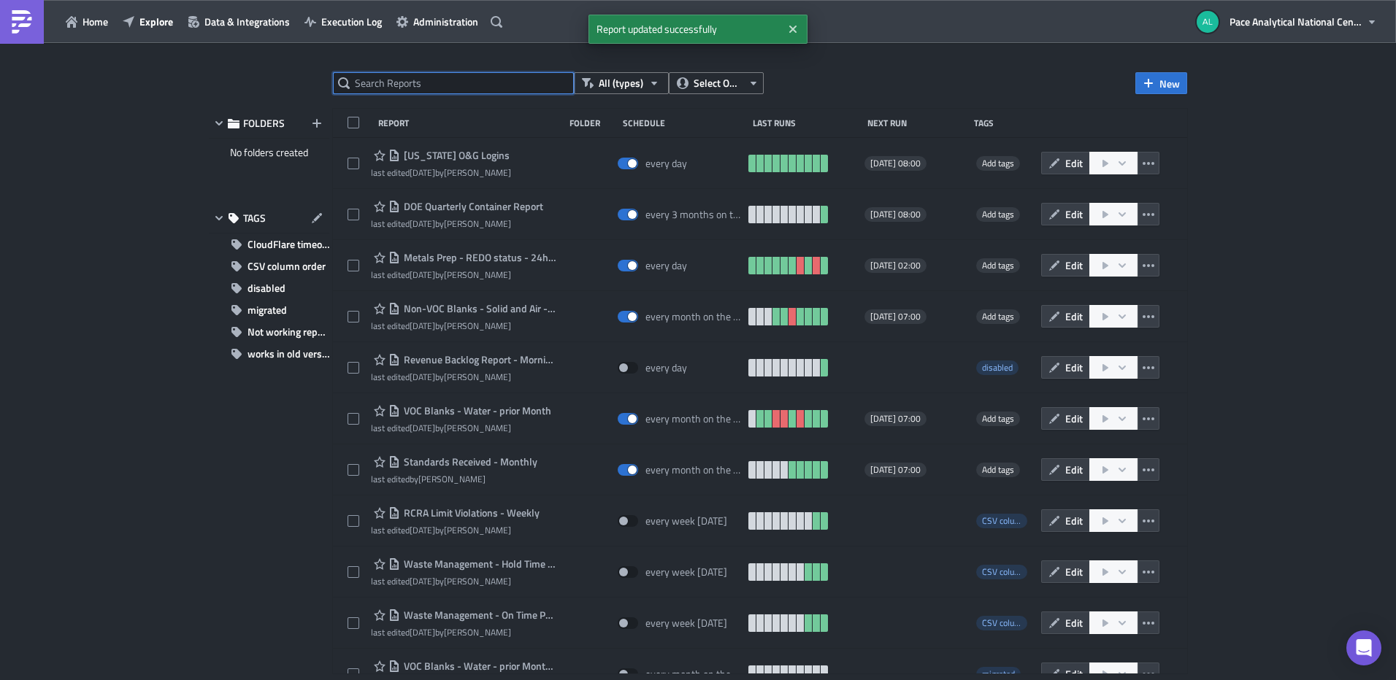
click at [442, 83] on input "text" at bounding box center [453, 83] width 241 height 22
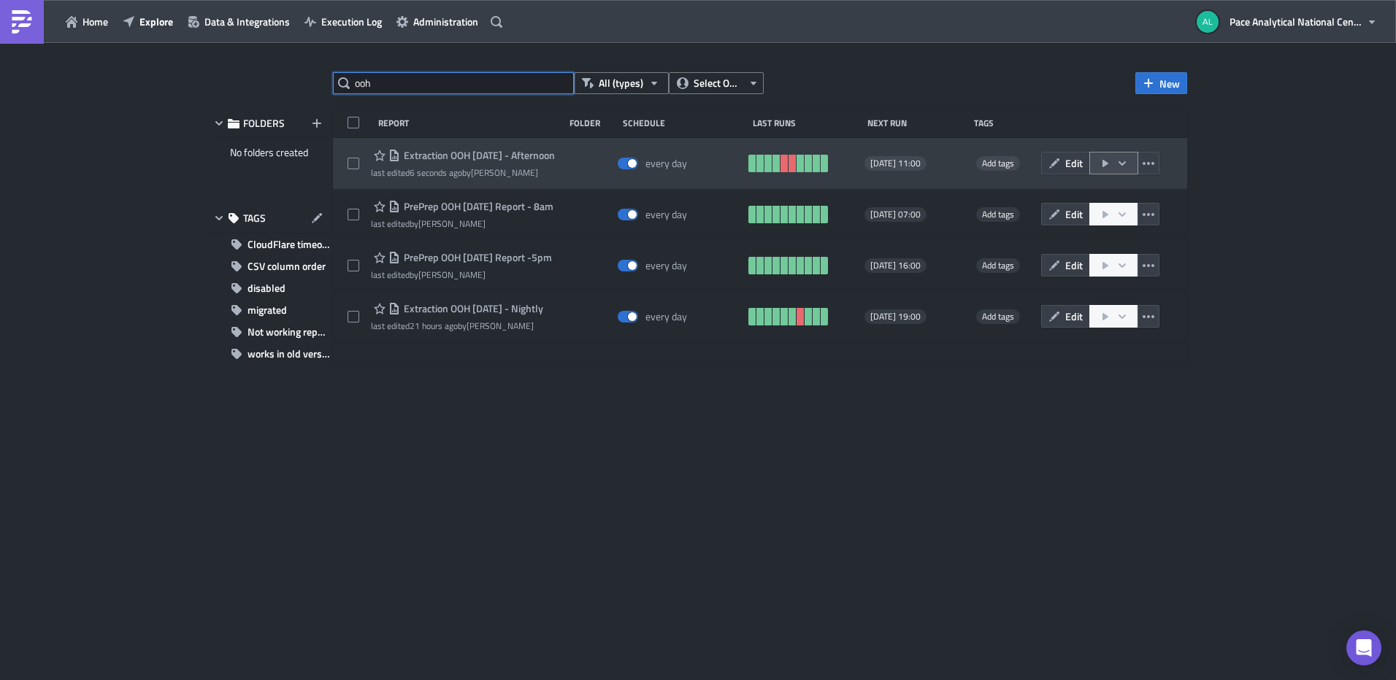
type input "ooh"
click at [1124, 164] on icon "button" at bounding box center [1122, 164] width 12 height 12
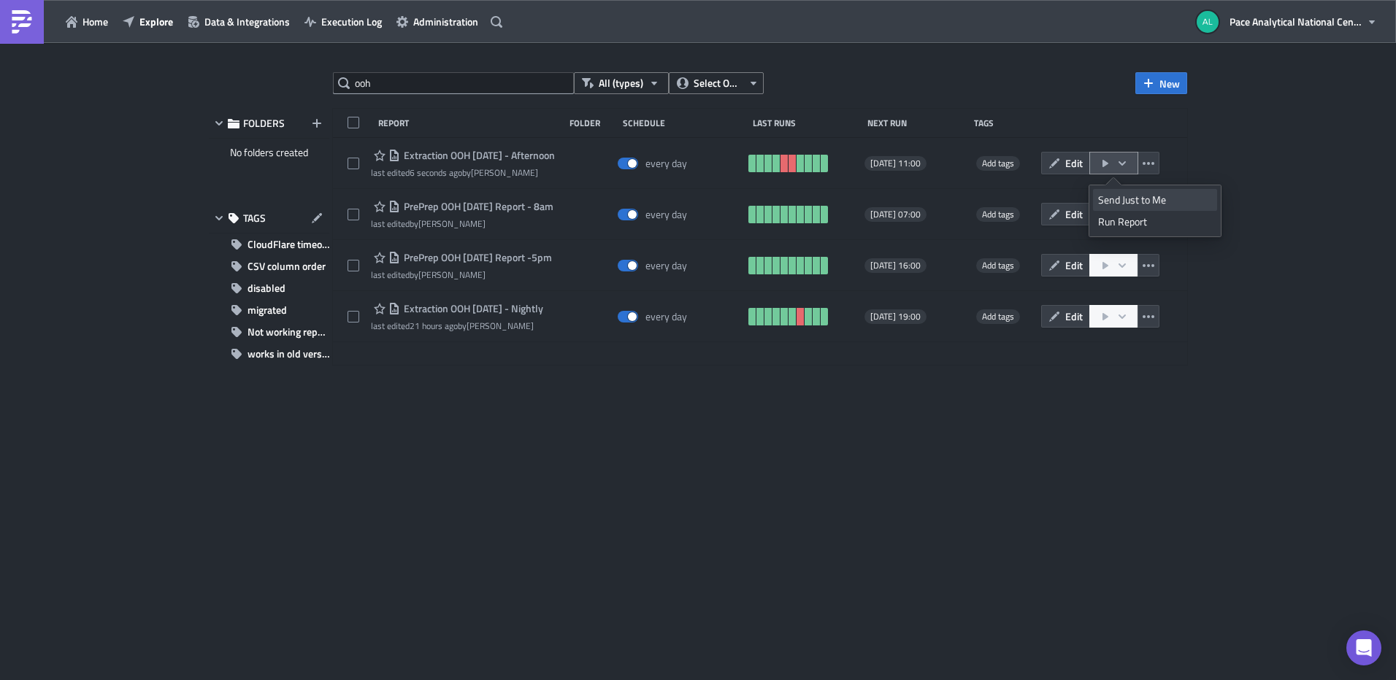
click at [1136, 195] on div "Send Just to Me" at bounding box center [1155, 200] width 114 height 15
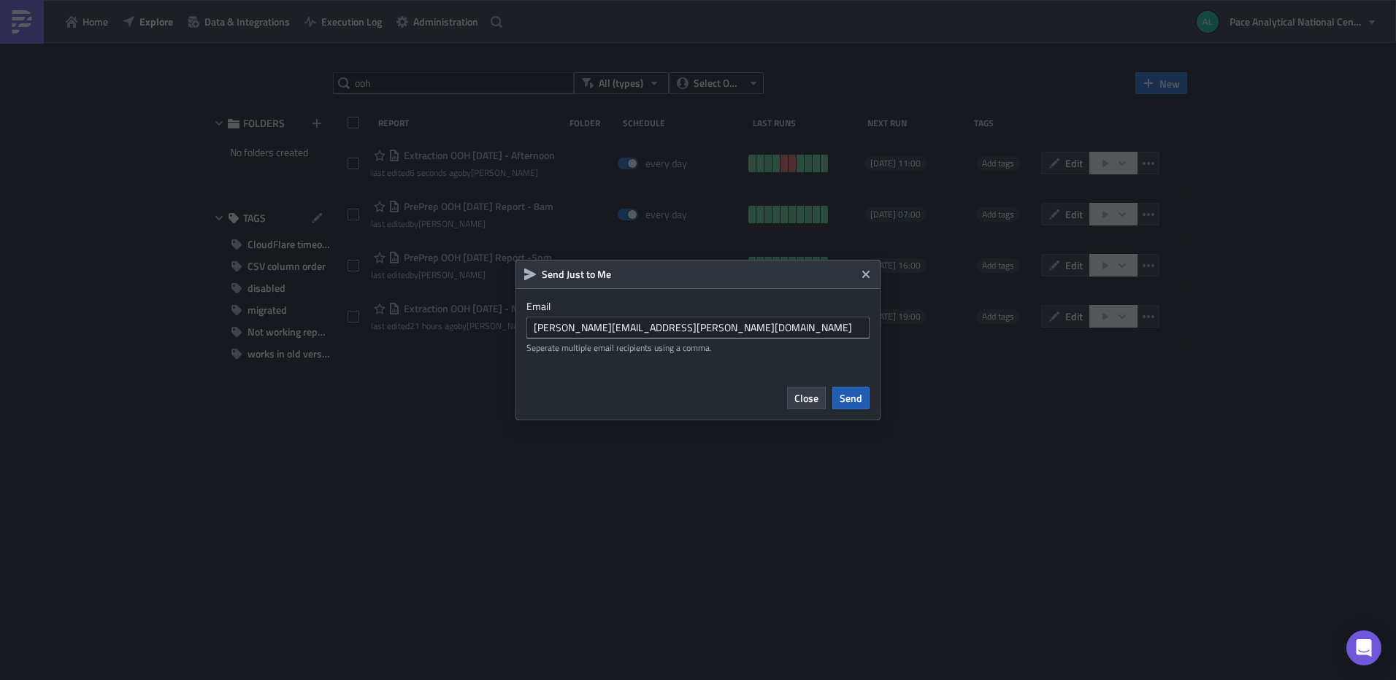
click at [855, 396] on span "Send" at bounding box center [851, 398] width 23 height 15
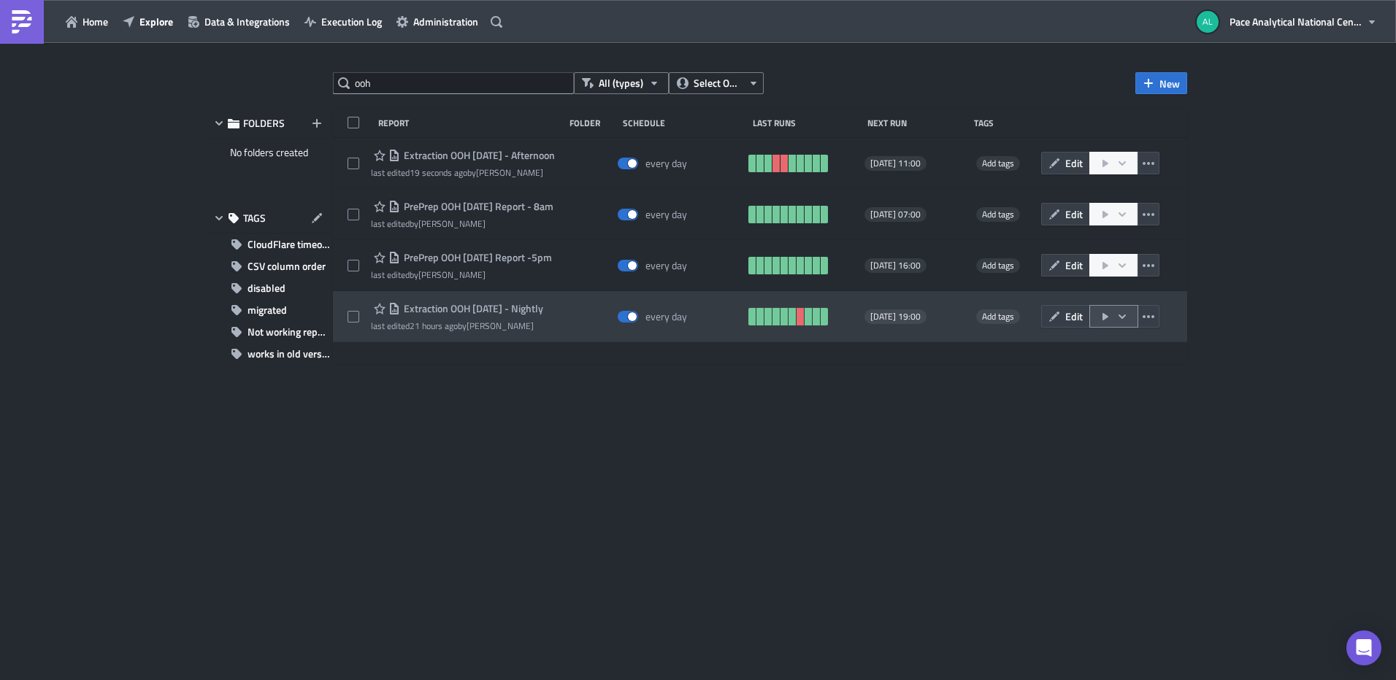
click at [1121, 316] on icon "button" at bounding box center [1122, 317] width 12 height 12
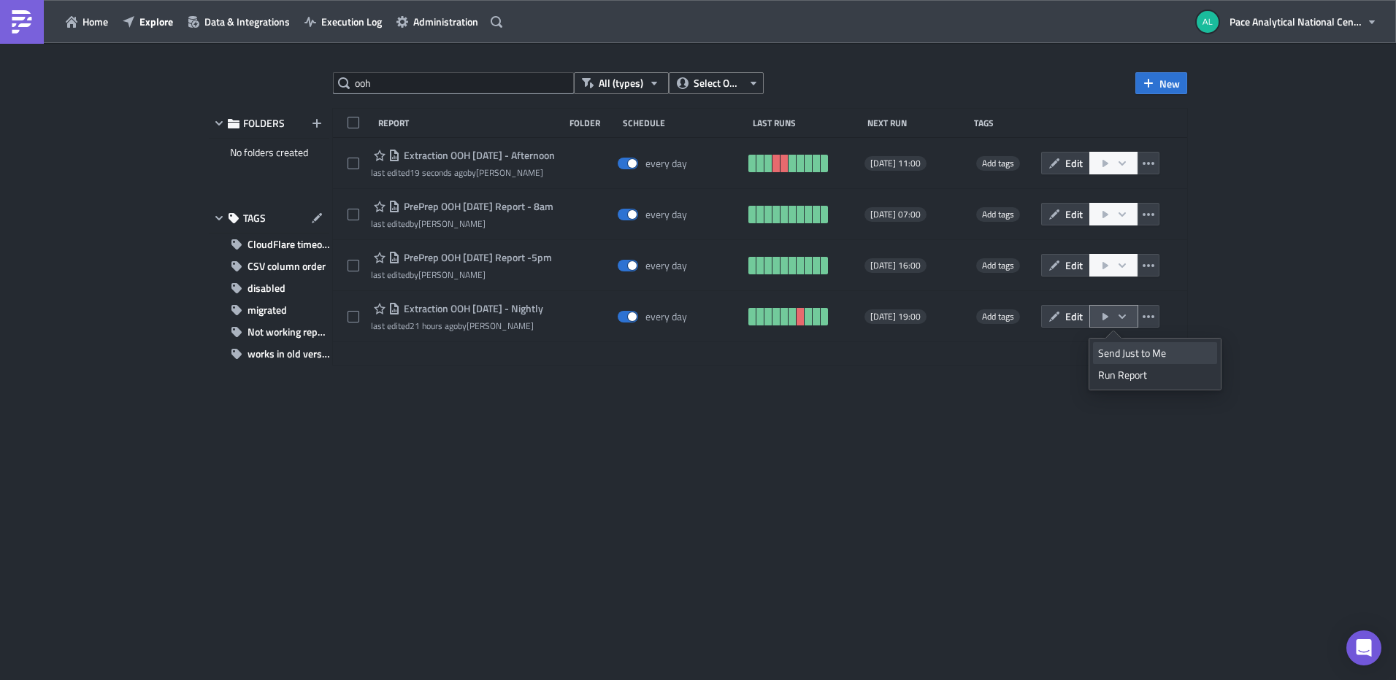
click at [1133, 355] on div "Send Just to Me" at bounding box center [1155, 353] width 114 height 15
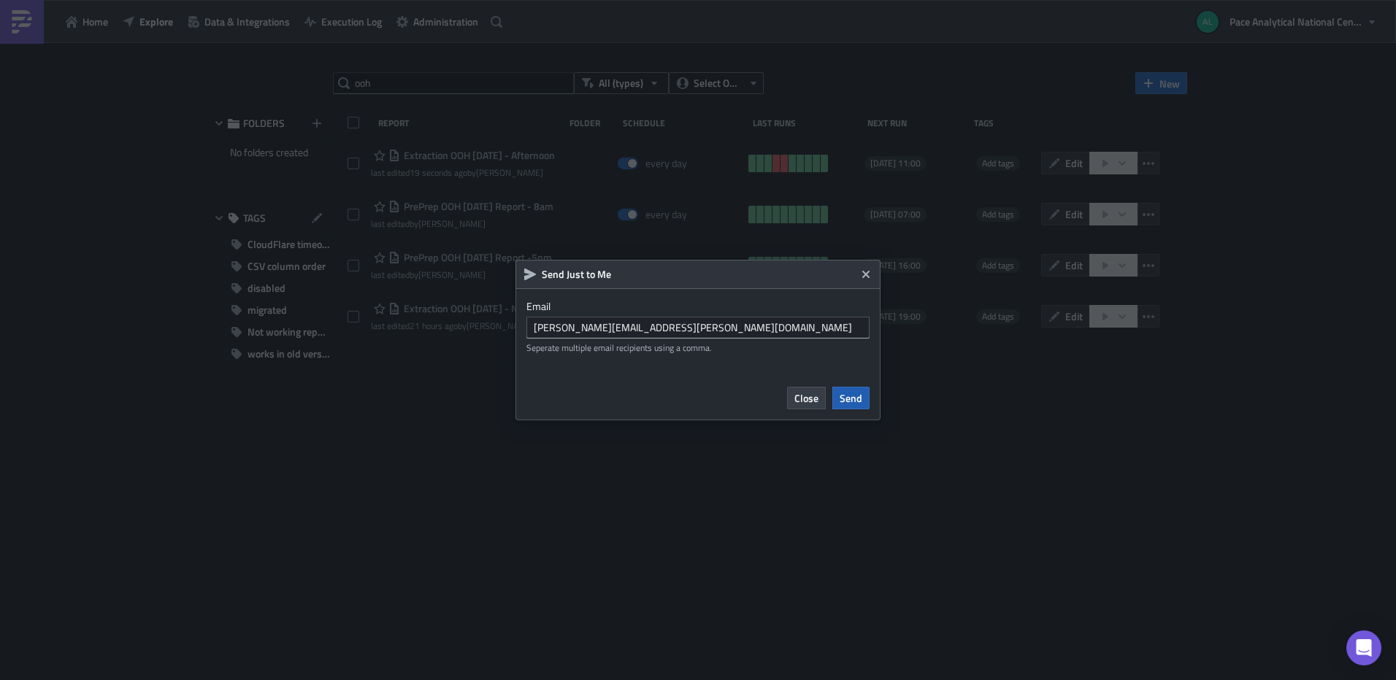
click at [838, 399] on button "Send" at bounding box center [850, 398] width 37 height 23
